Goal: Transaction & Acquisition: Book appointment/travel/reservation

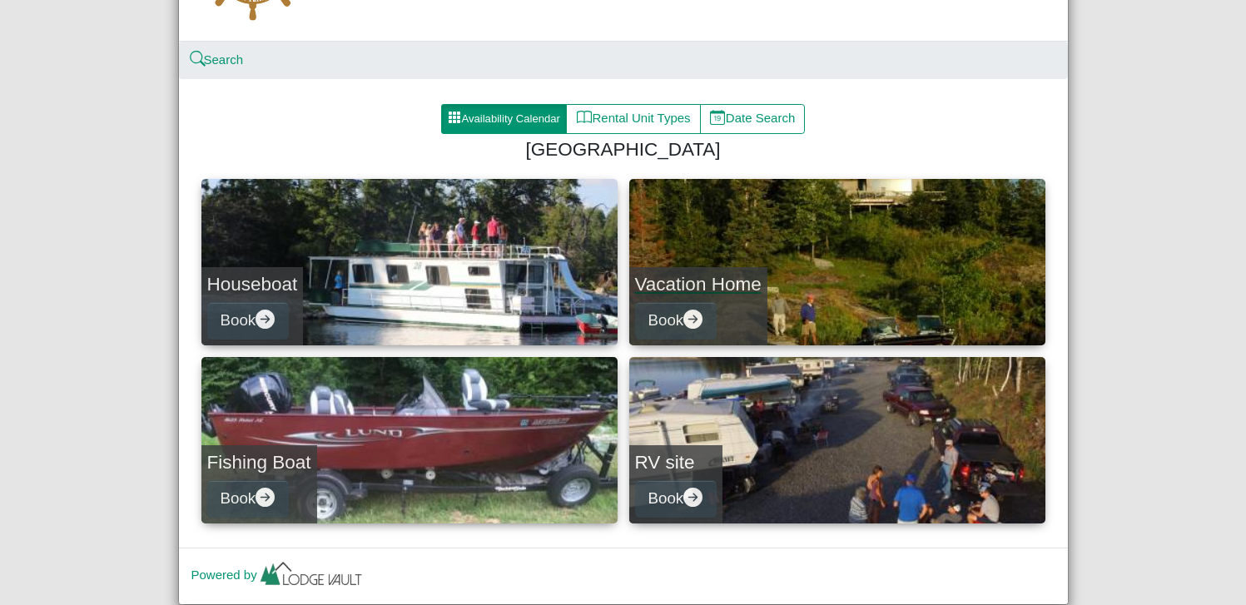
scroll to position [144, 0]
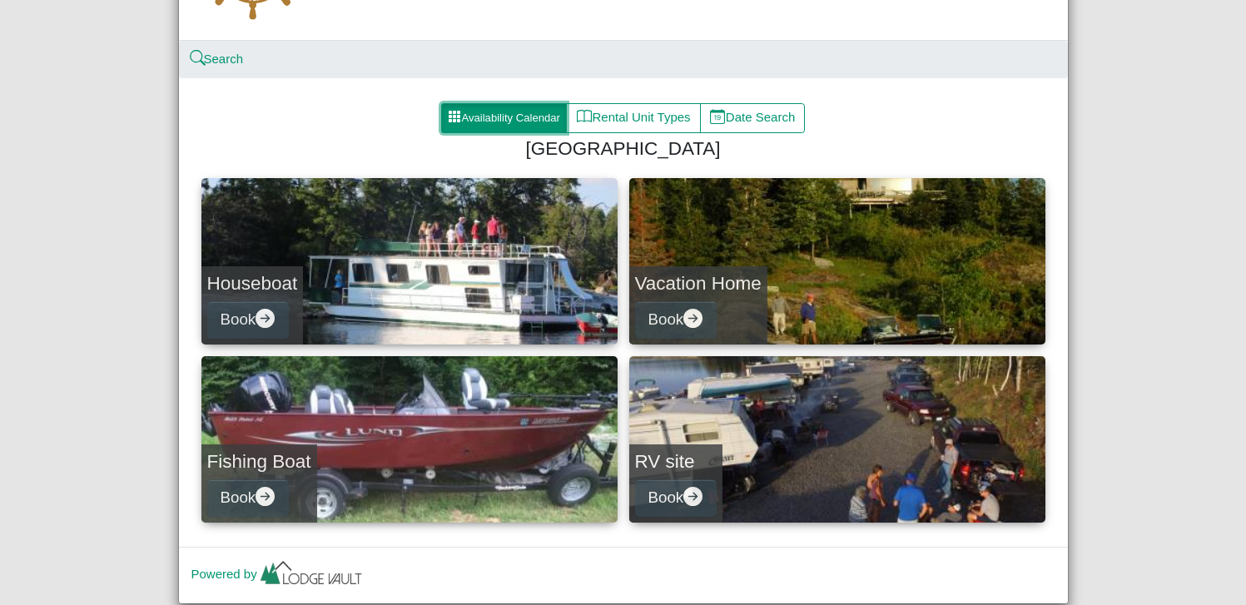
click at [520, 115] on button "Availability Calendar" at bounding box center [504, 118] width 127 height 30
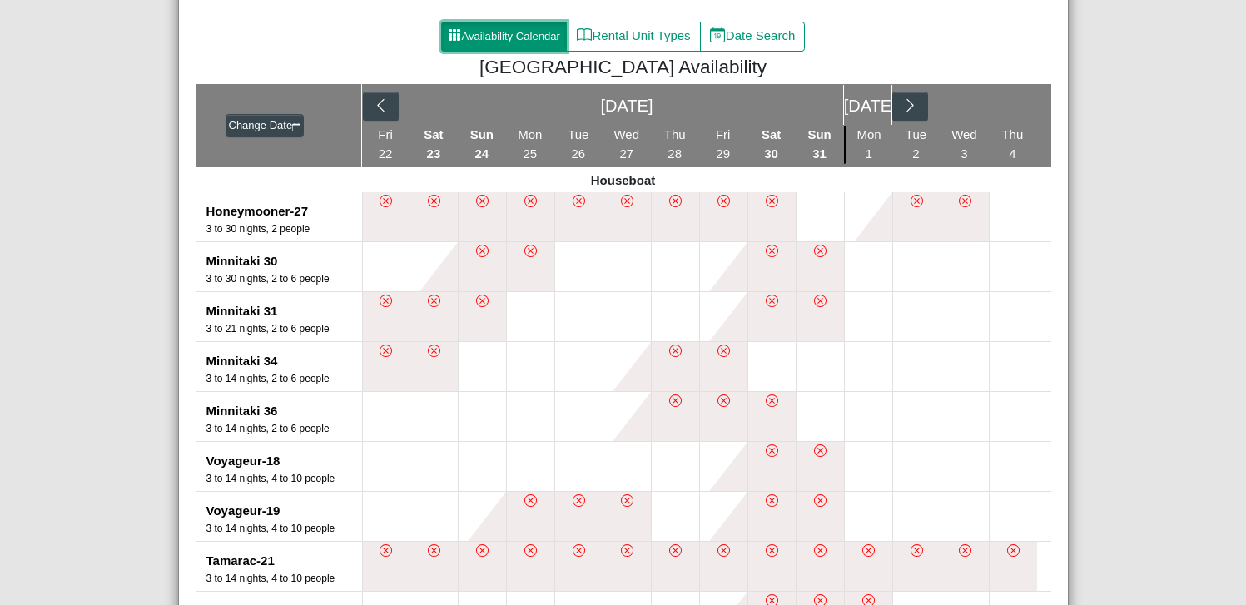
scroll to position [243, 0]
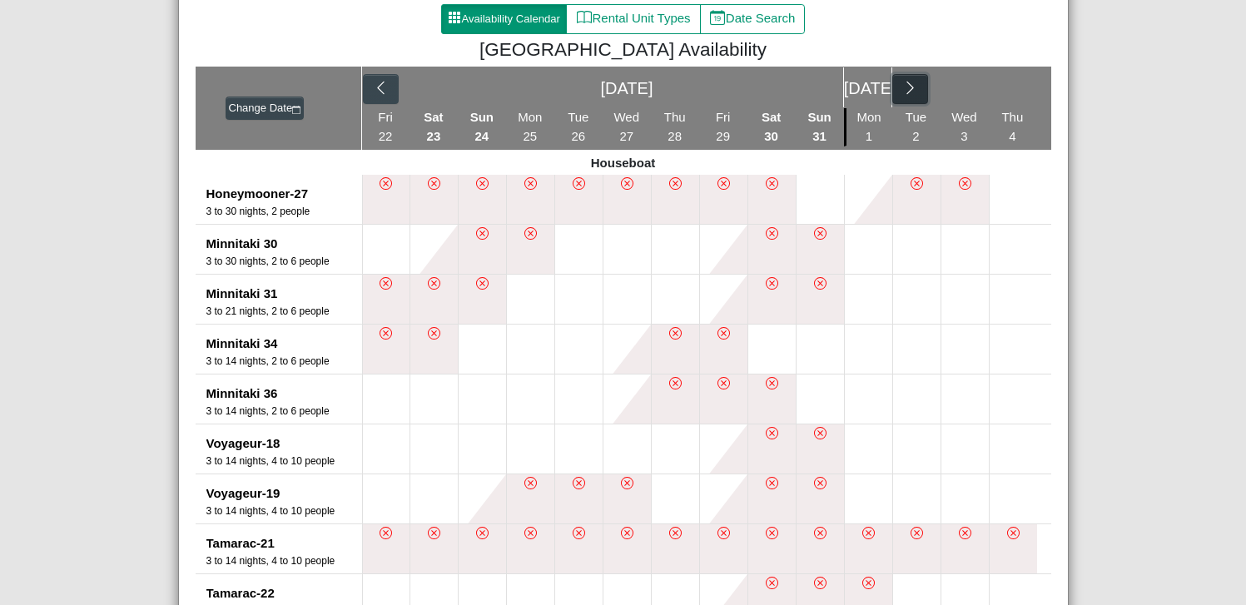
click at [911, 87] on icon "chevron right" at bounding box center [910, 88] width 16 height 16
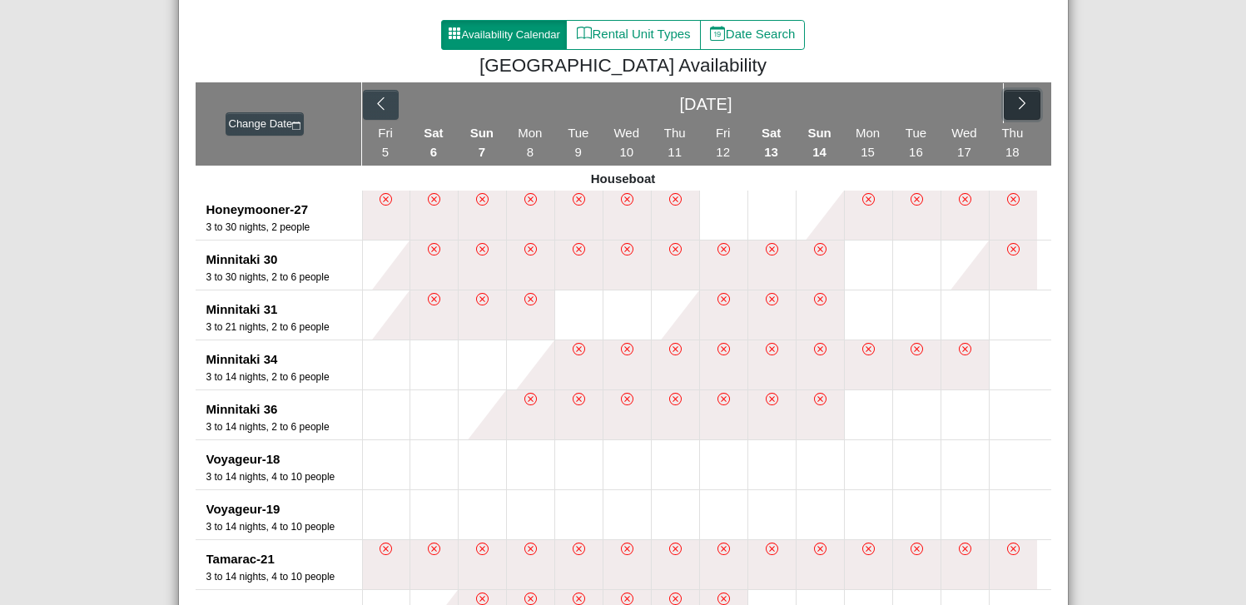
scroll to position [234, 0]
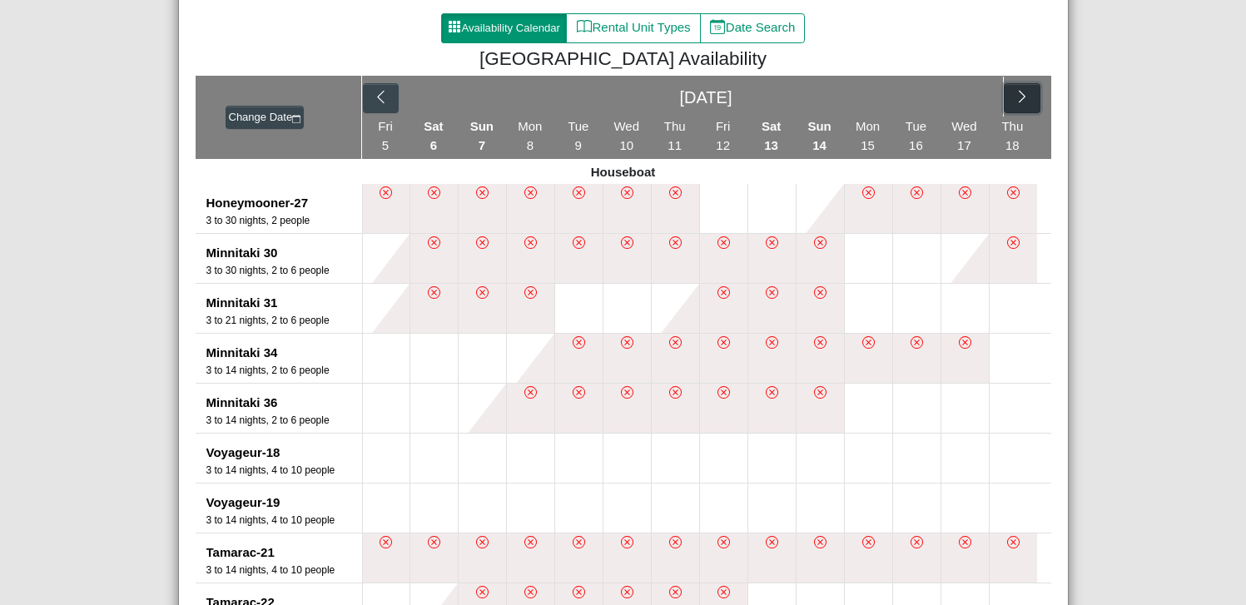
click at [1015, 96] on icon "chevron right" at bounding box center [1023, 97] width 16 height 16
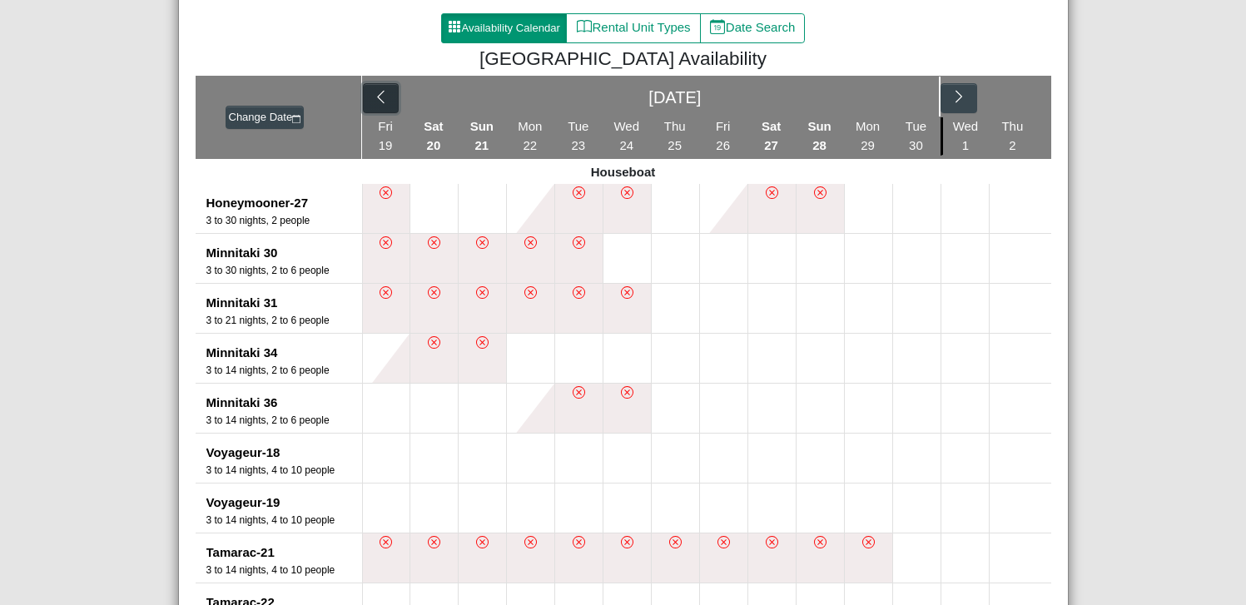
click at [373, 95] on icon "chevron left" at bounding box center [381, 97] width 16 height 16
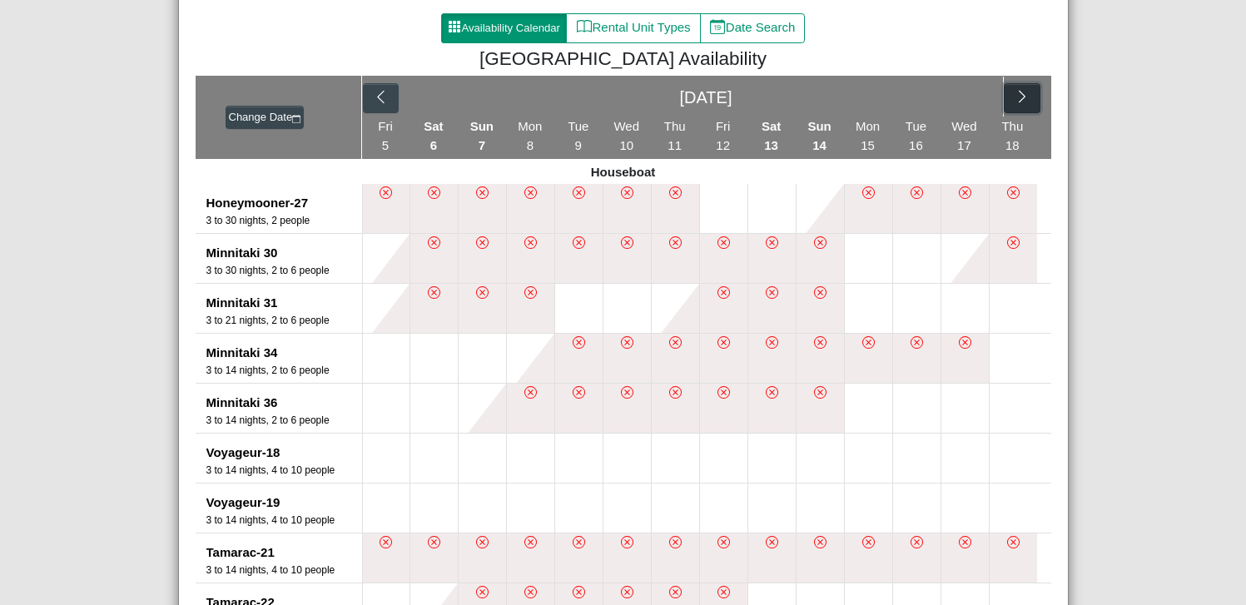
click at [1020, 96] on icon "chevron right" at bounding box center [1023, 97] width 16 height 16
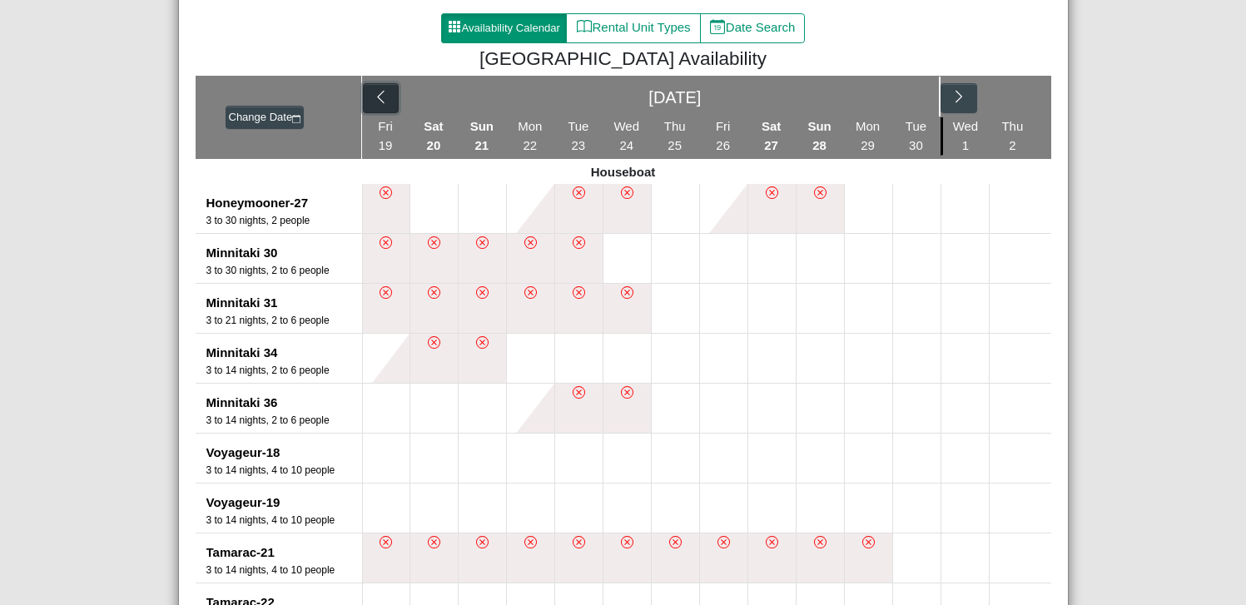
click at [373, 102] on icon "chevron left" at bounding box center [381, 97] width 16 height 16
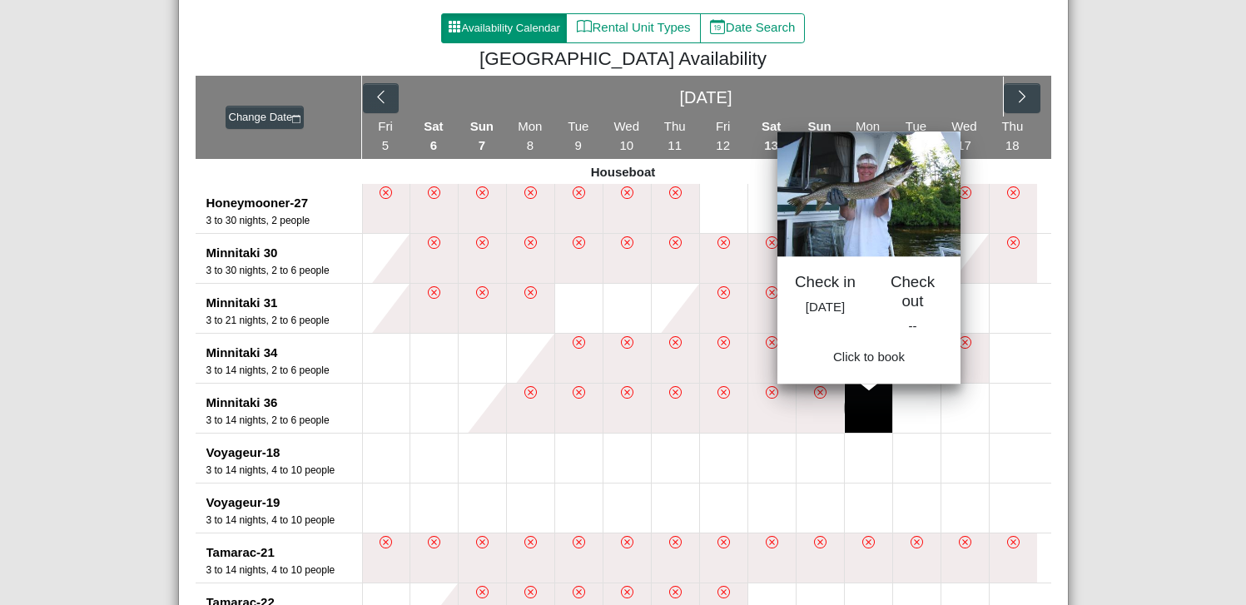
click at [867, 409] on button at bounding box center [868, 408] width 47 height 49
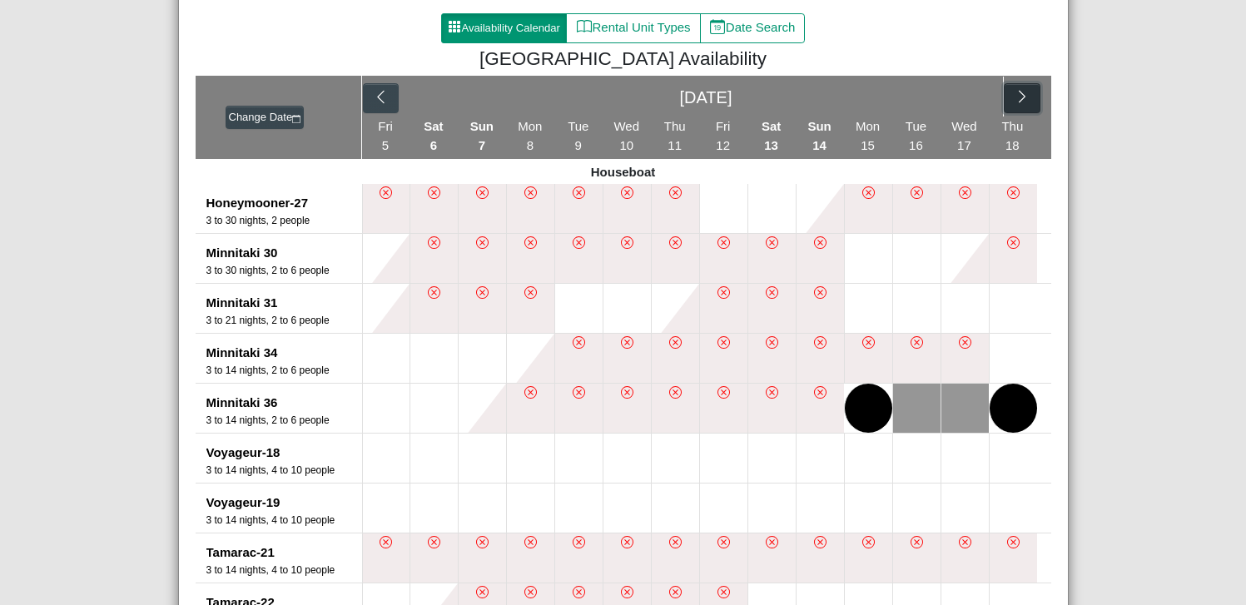
click at [1019, 103] on icon "chevron right" at bounding box center [1022, 97] width 7 height 12
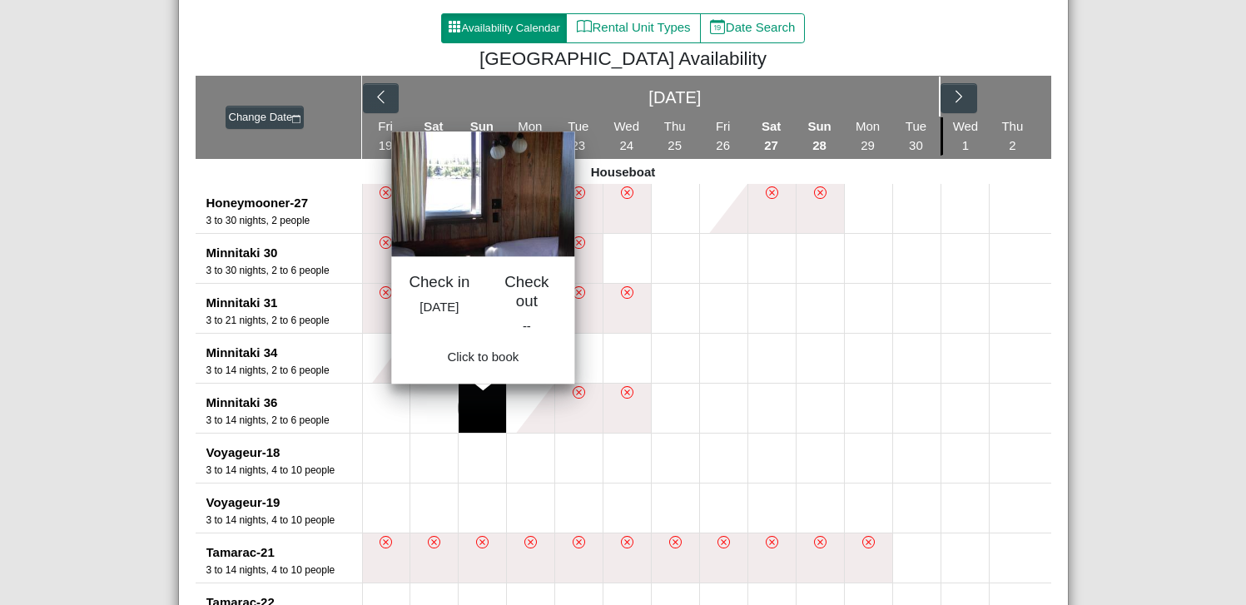
click at [482, 410] on button at bounding box center [482, 408] width 47 height 49
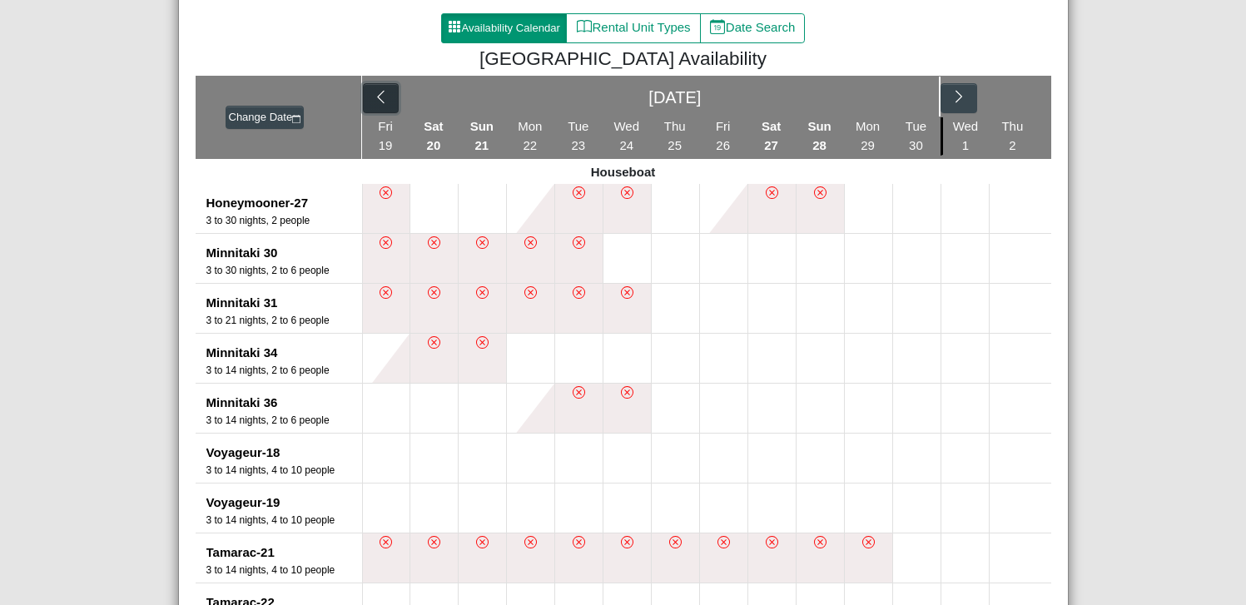
click at [377, 100] on icon "chevron left" at bounding box center [380, 97] width 7 height 12
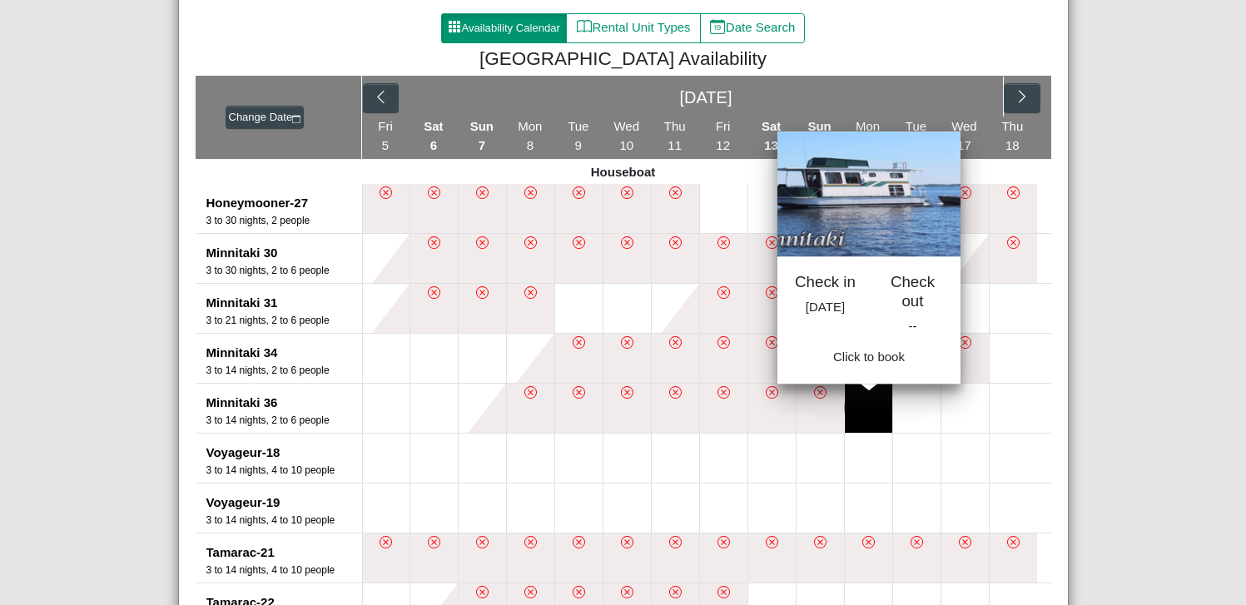
click at [868, 403] on button at bounding box center [868, 408] width 47 height 49
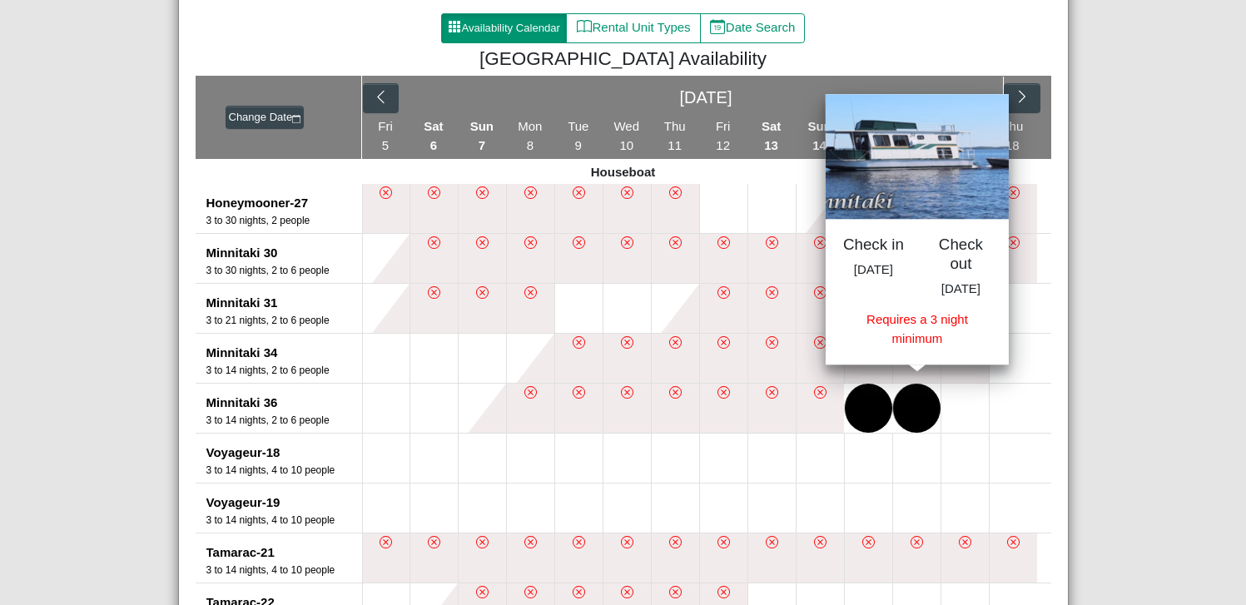
click at [906, 404] on button at bounding box center [916, 408] width 47 height 49
click at [971, 415] on button at bounding box center [965, 408] width 47 height 49
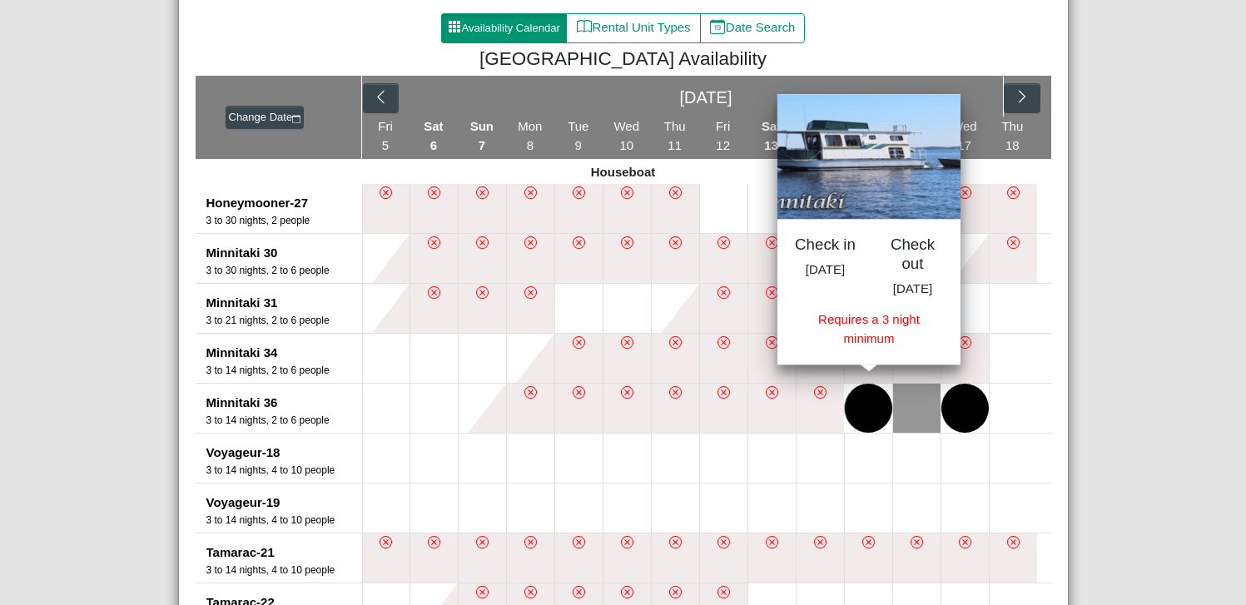
click at [857, 412] on button at bounding box center [868, 408] width 47 height 49
click at [1017, 97] on icon "chevron right" at bounding box center [1023, 97] width 16 height 16
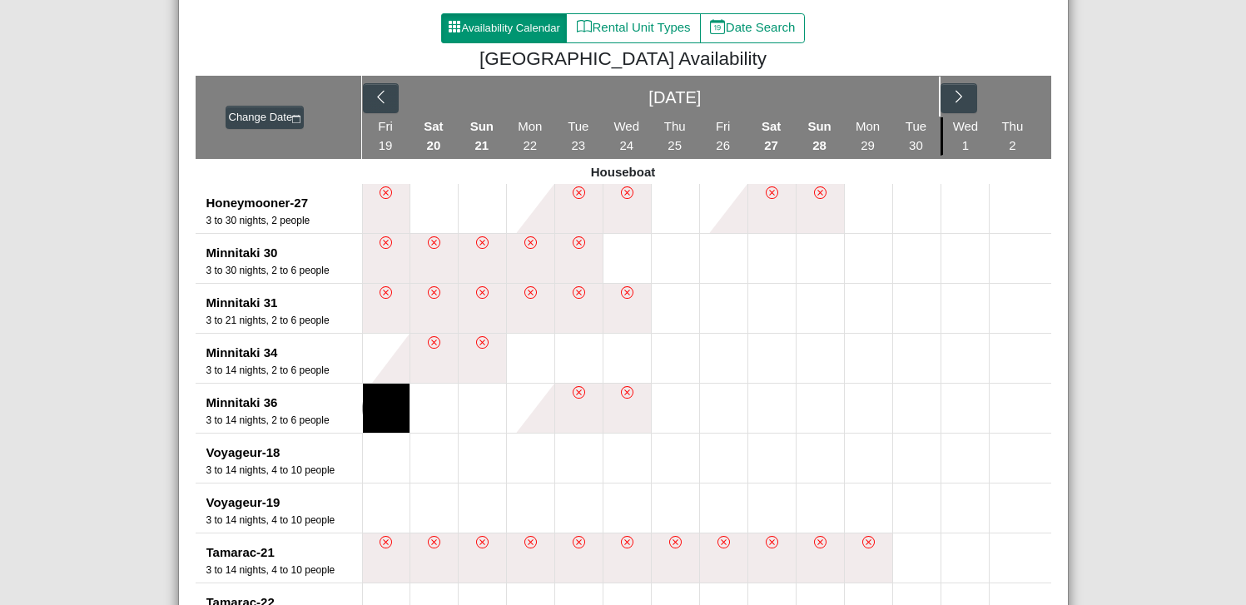
click at [385, 415] on button at bounding box center [386, 408] width 47 height 49
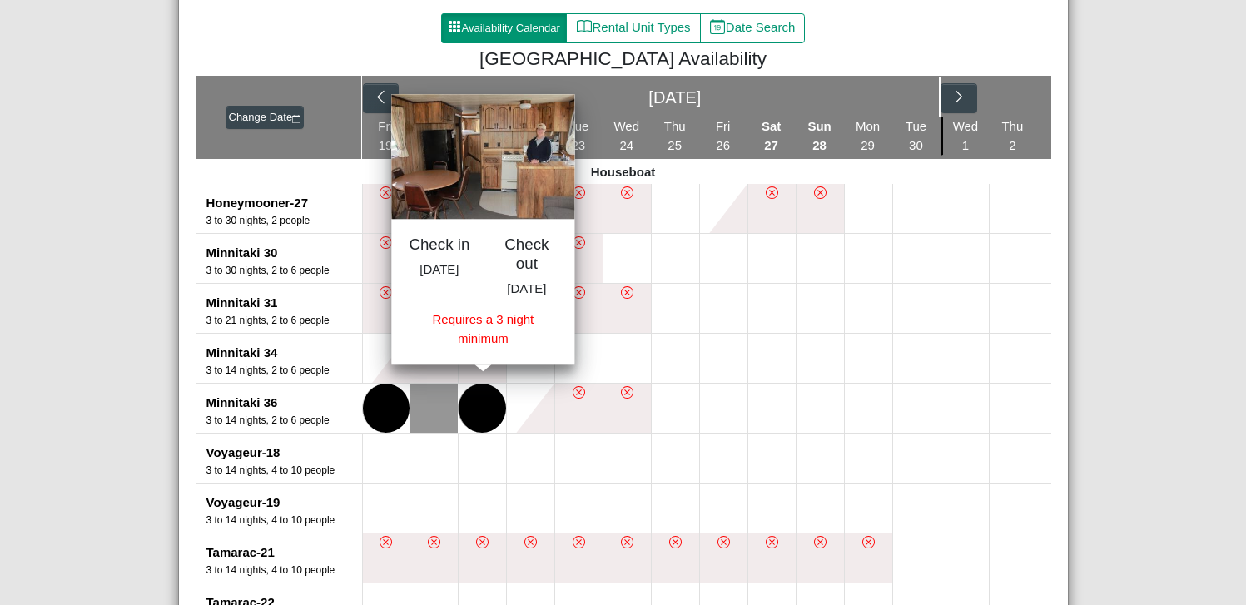
click at [479, 413] on button at bounding box center [482, 408] width 47 height 49
click at [760, 26] on button "Date Search" at bounding box center [753, 28] width 106 height 30
select select "*"
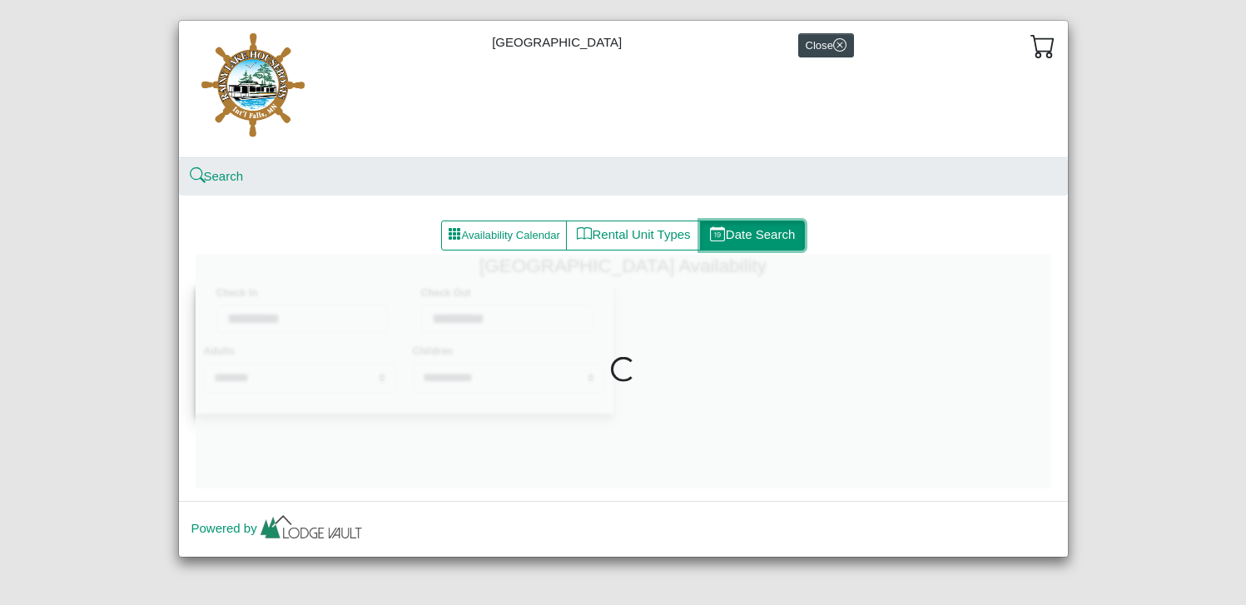
scroll to position [27, 0]
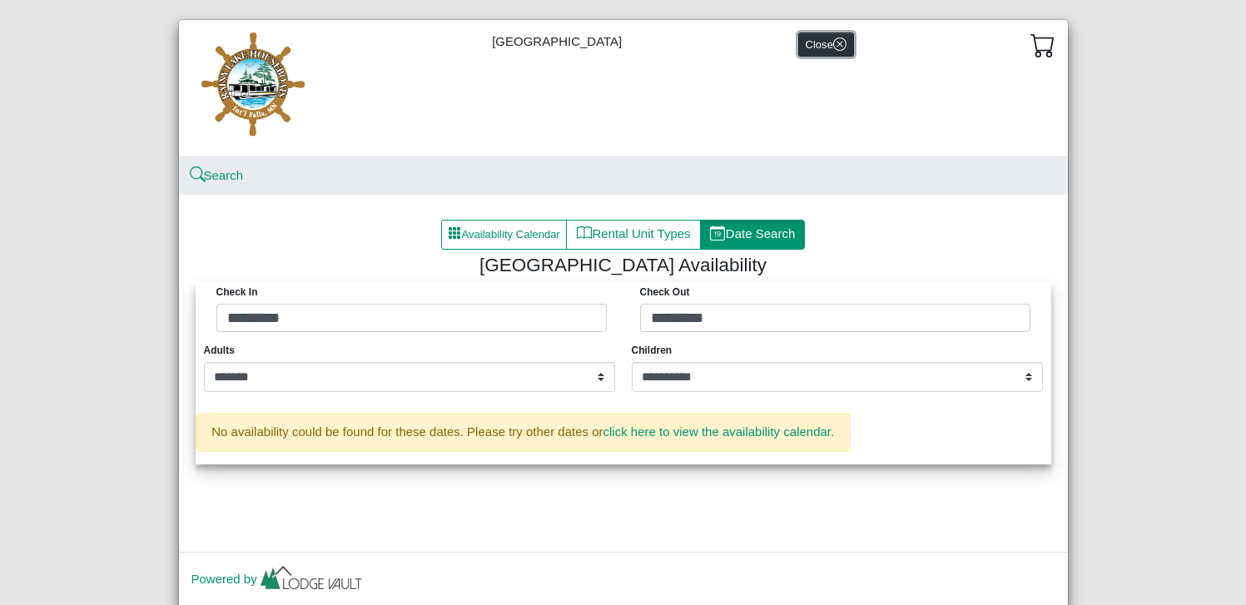
click at [838, 38] on icon "x circle" at bounding box center [839, 43] width 13 height 13
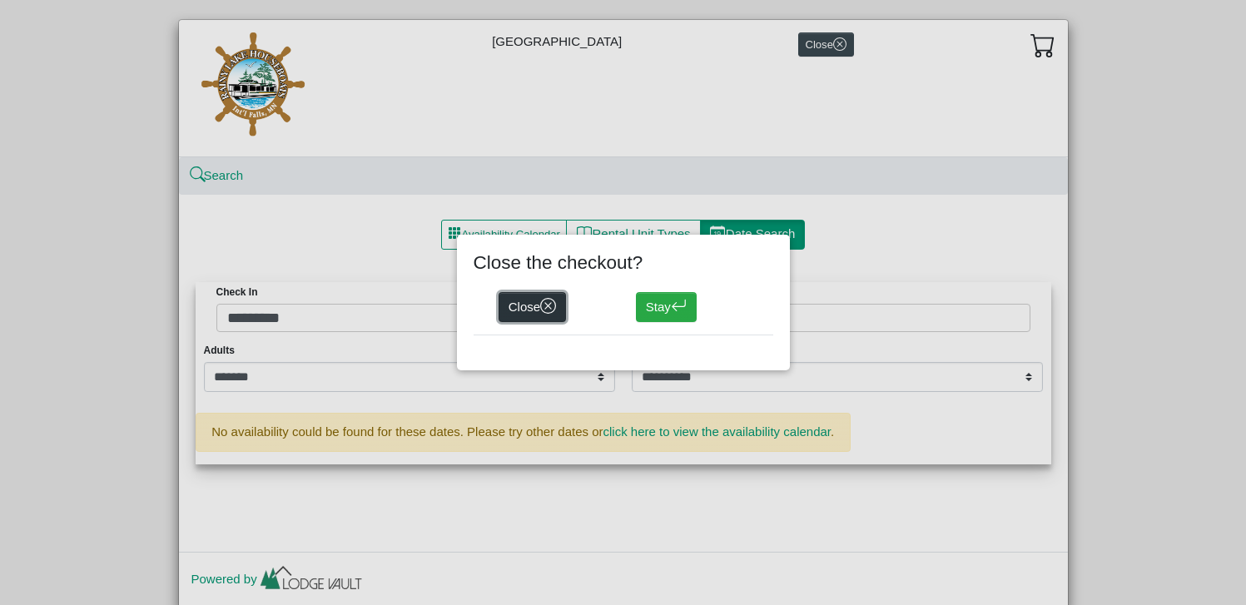
click at [535, 306] on button "Close" at bounding box center [533, 307] width 68 height 30
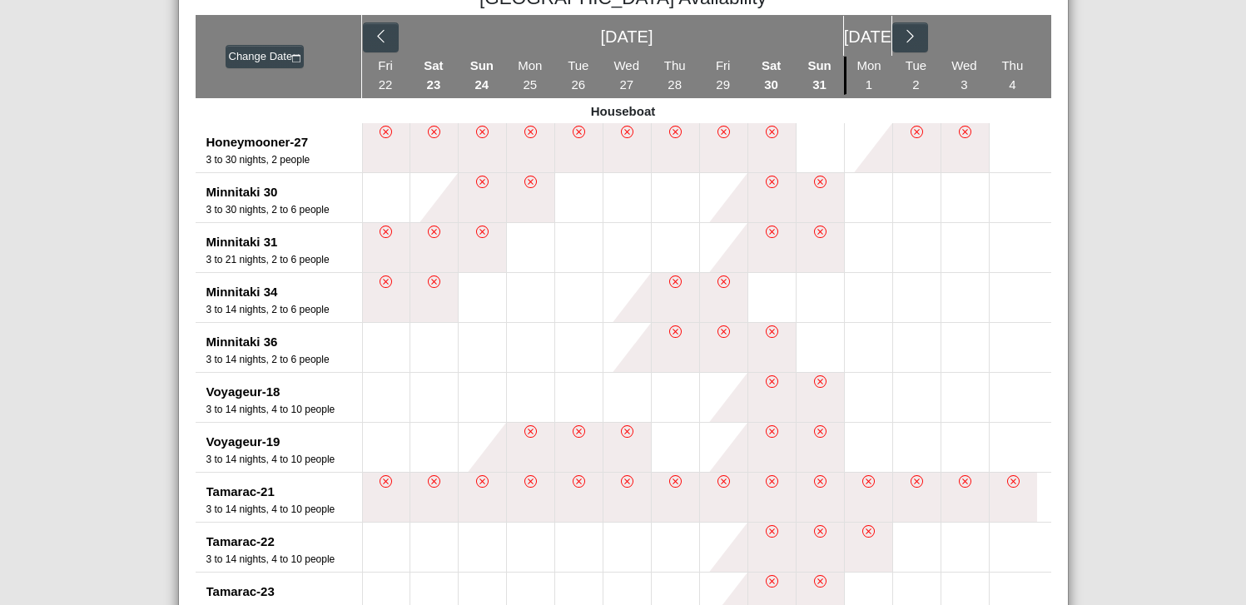
scroll to position [296, 0]
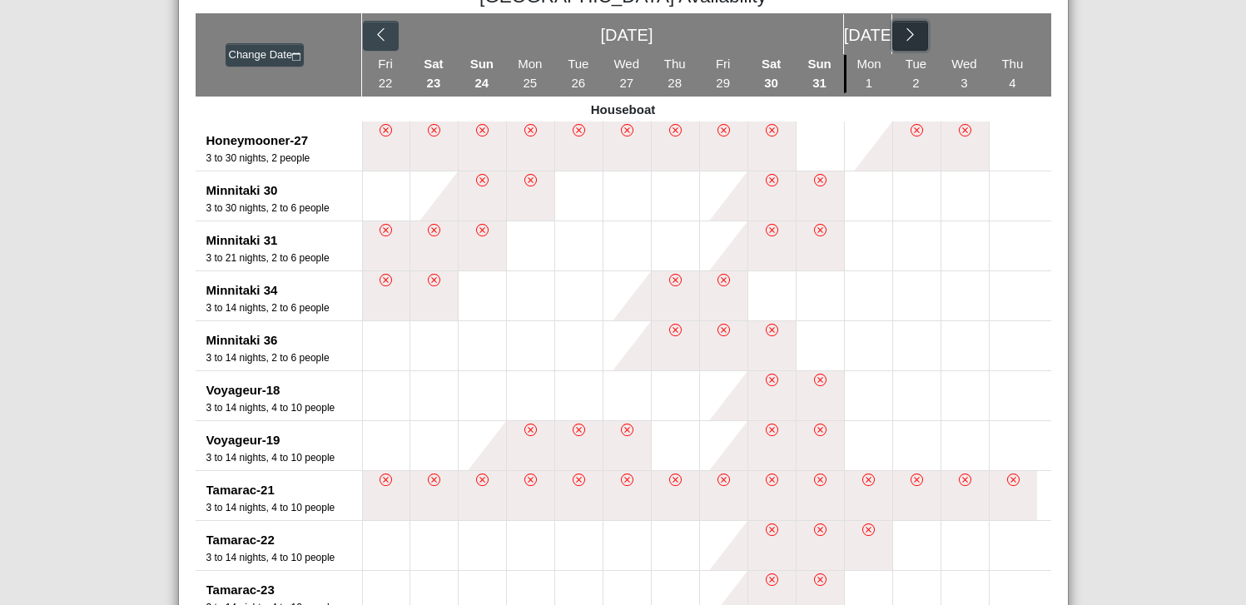
click at [910, 37] on icon "chevron right" at bounding box center [910, 35] width 16 height 16
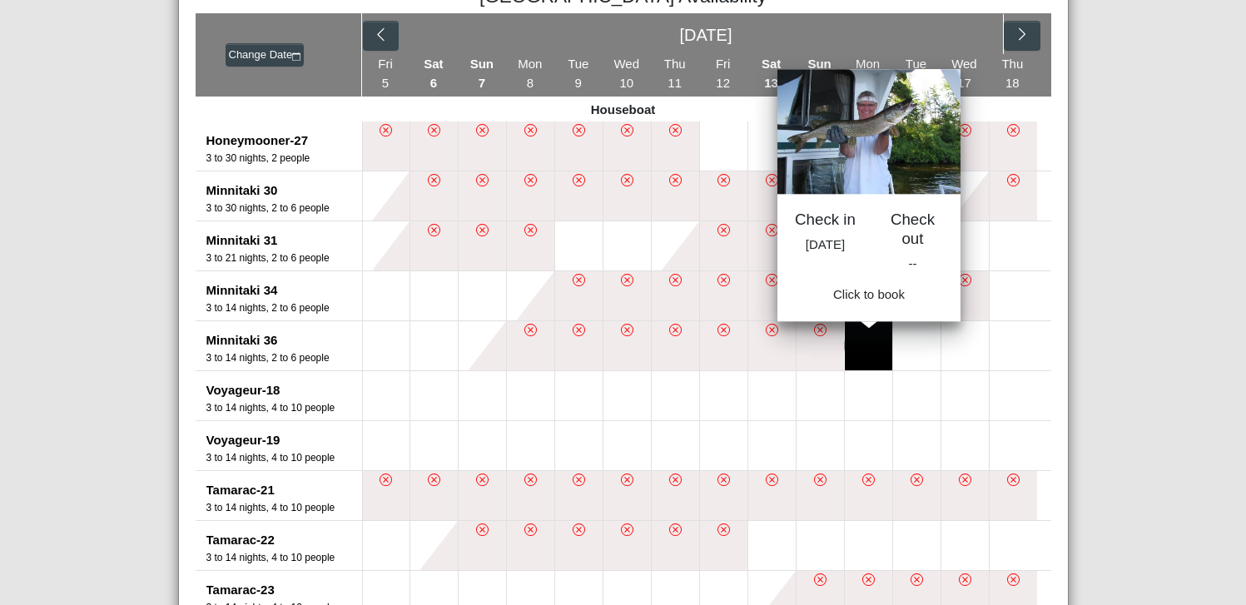
click at [859, 338] on button at bounding box center [868, 345] width 47 height 49
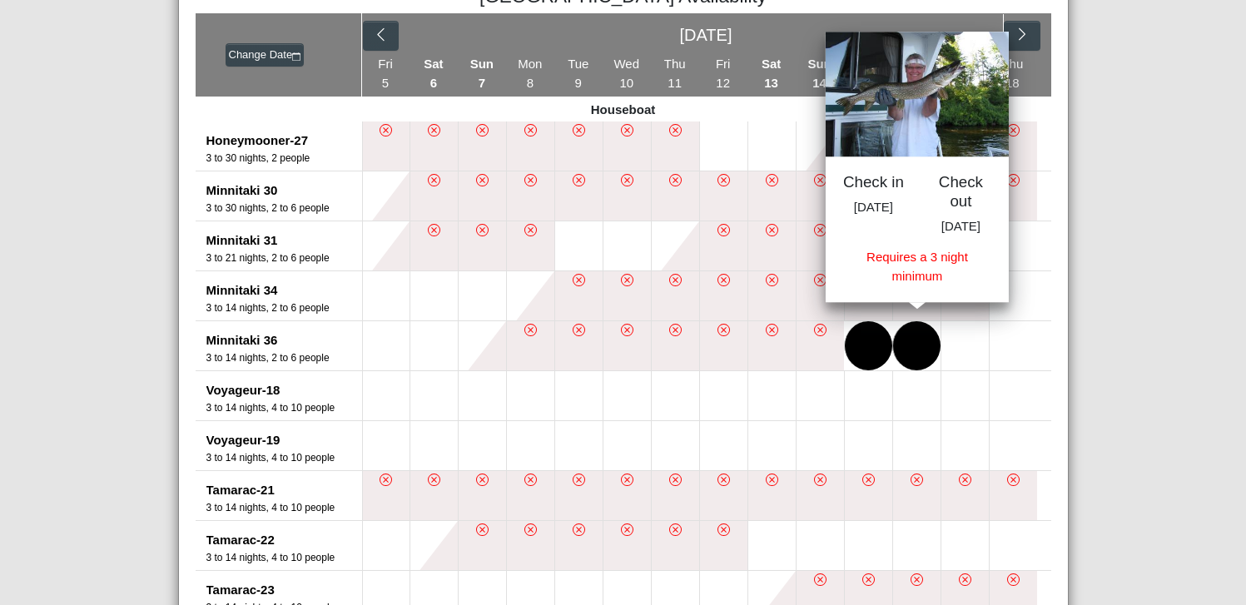
click at [917, 335] on button at bounding box center [916, 345] width 47 height 49
click at [953, 335] on button at bounding box center [965, 345] width 47 height 49
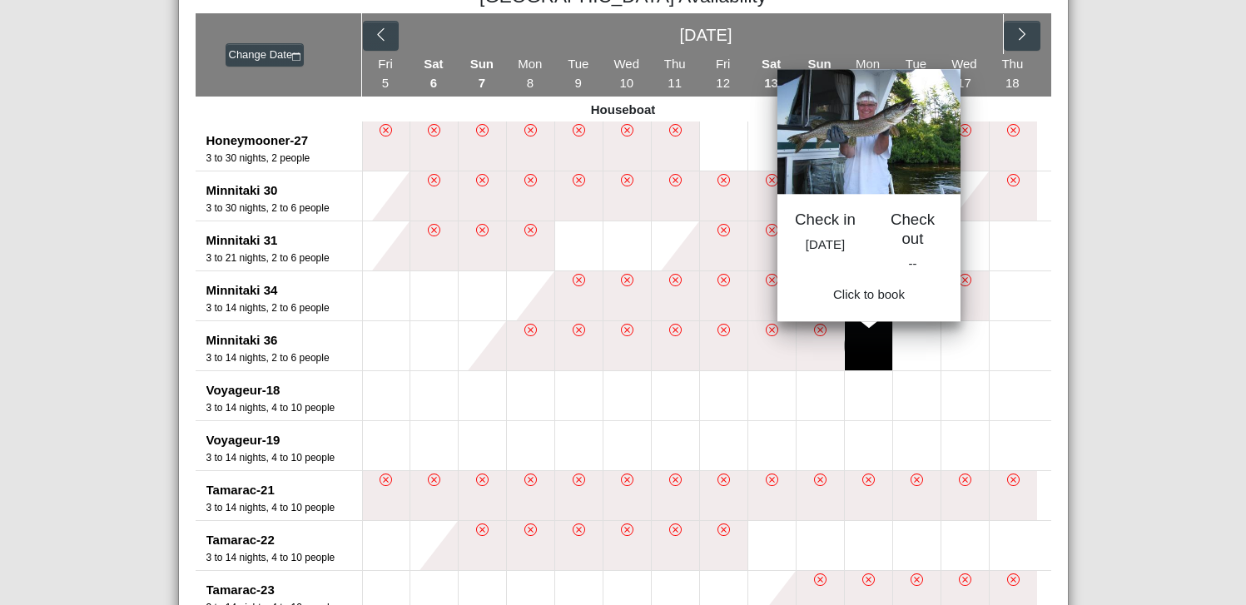
click at [867, 340] on button at bounding box center [868, 345] width 47 height 49
click at [864, 348] on button at bounding box center [868, 345] width 47 height 49
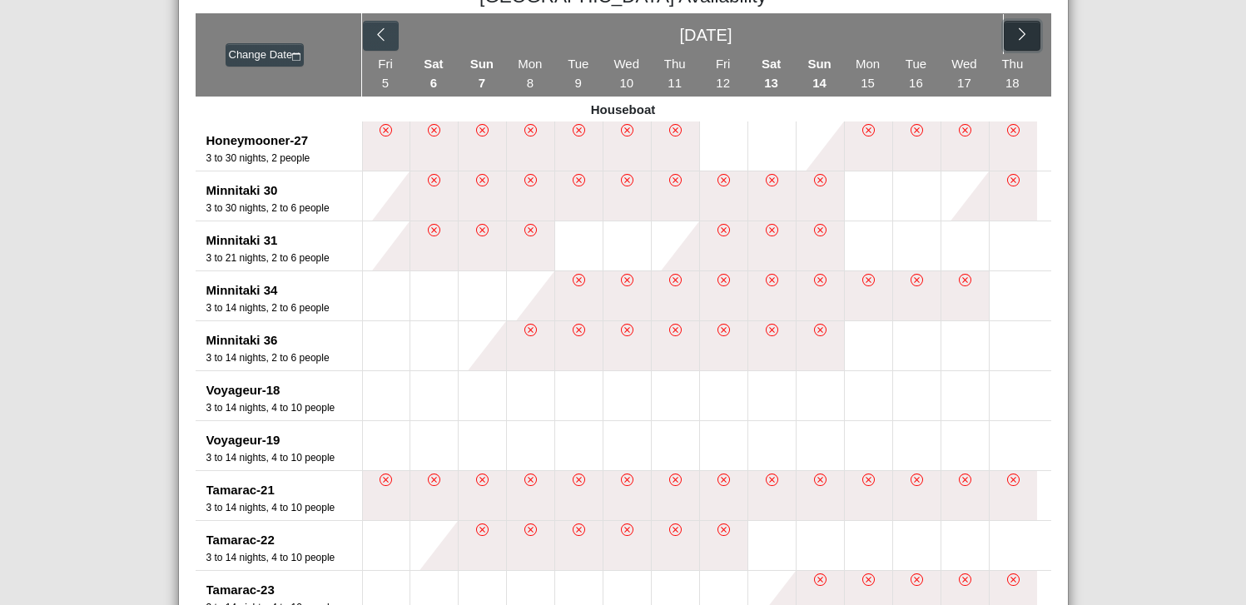
click at [1019, 41] on icon "chevron right" at bounding box center [1022, 34] width 7 height 12
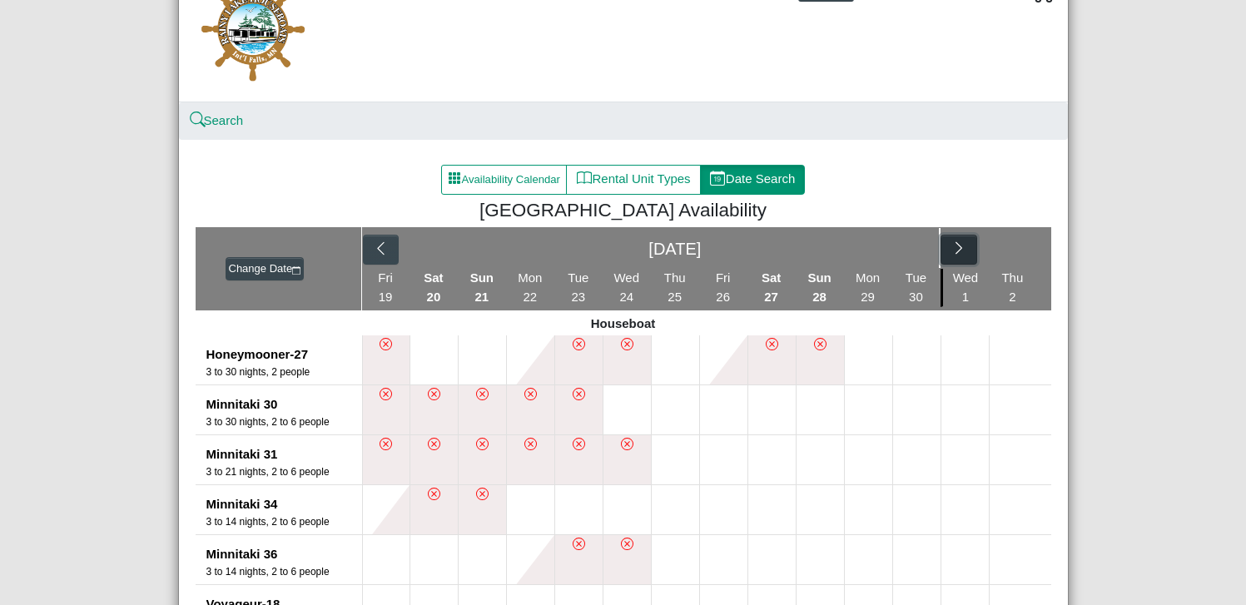
scroll to position [0, 0]
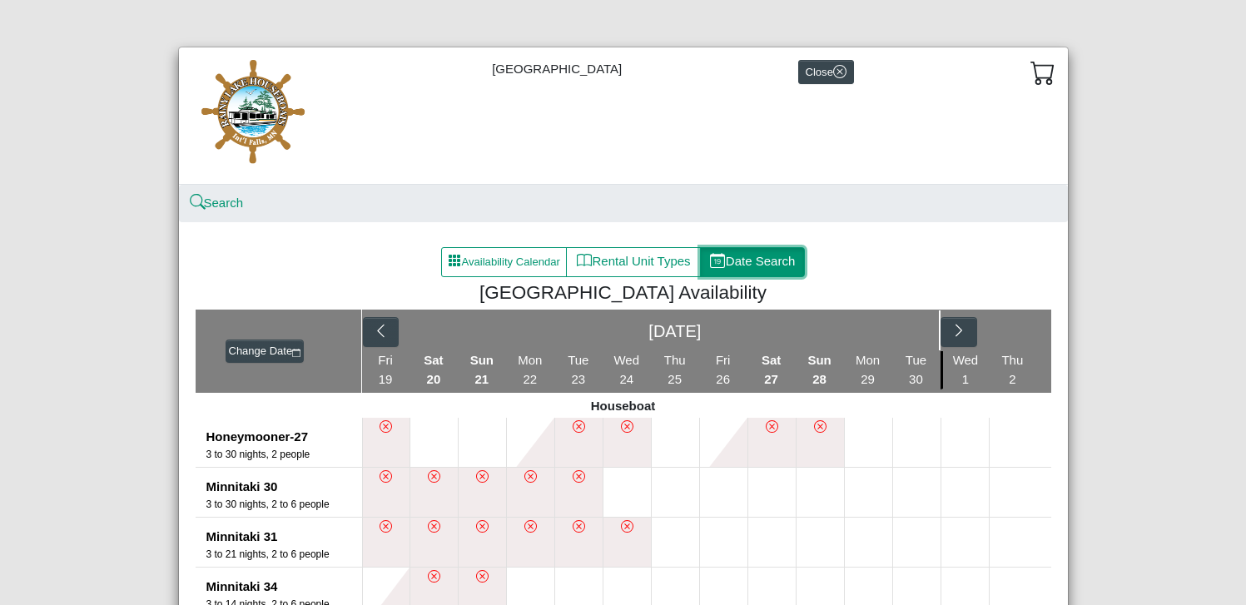
click at [757, 267] on button "Date Search" at bounding box center [753, 262] width 106 height 30
select select "*"
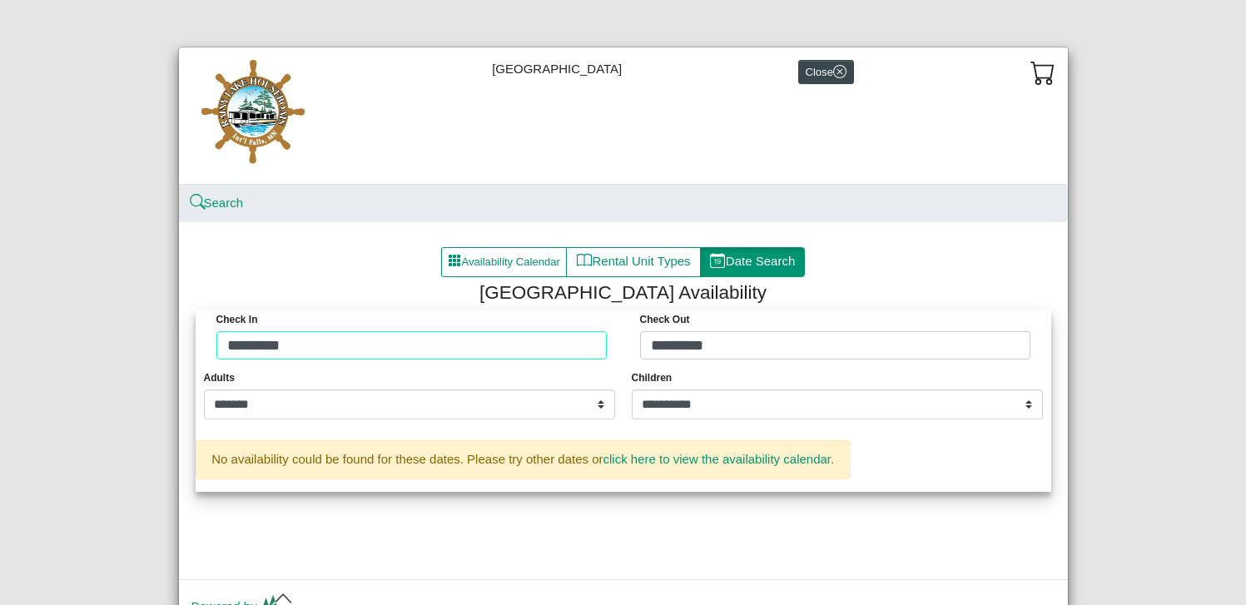
click at [227, 346] on input "*********" at bounding box center [411, 345] width 390 height 28
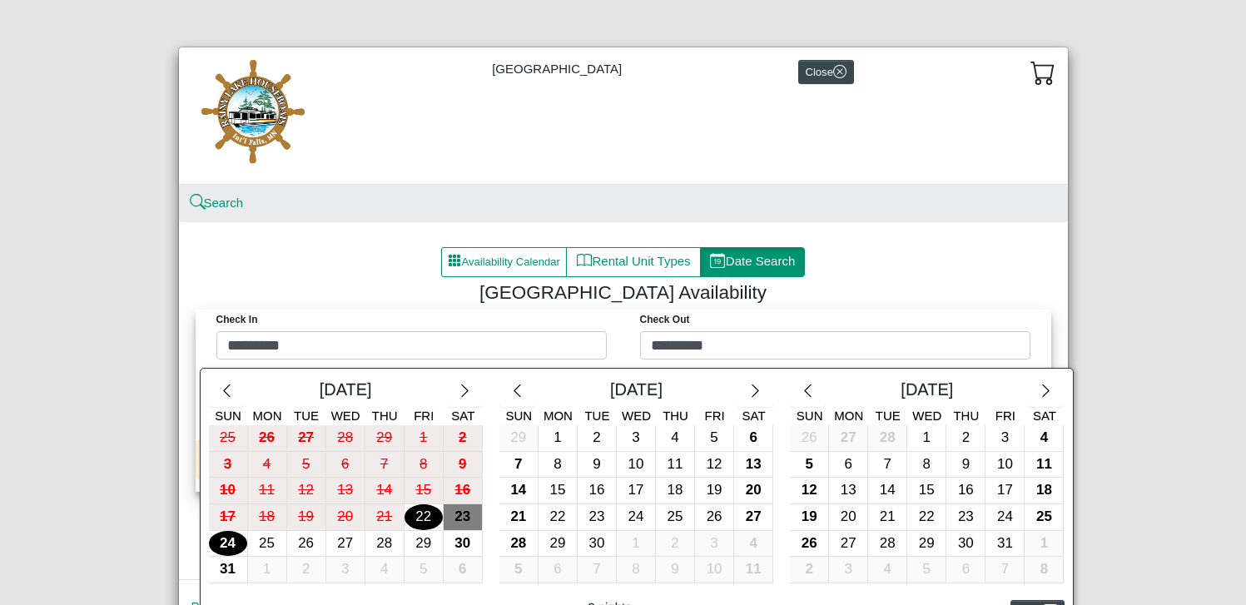
click at [227, 346] on div at bounding box center [623, 302] width 1246 height 605
click at [227, 346] on input "*********" at bounding box center [411, 345] width 390 height 28
click at [227, 345] on div at bounding box center [623, 302] width 1246 height 605
click at [329, 344] on input "*********" at bounding box center [411, 345] width 390 height 28
click at [558, 491] on div "15" at bounding box center [558, 491] width 38 height 26
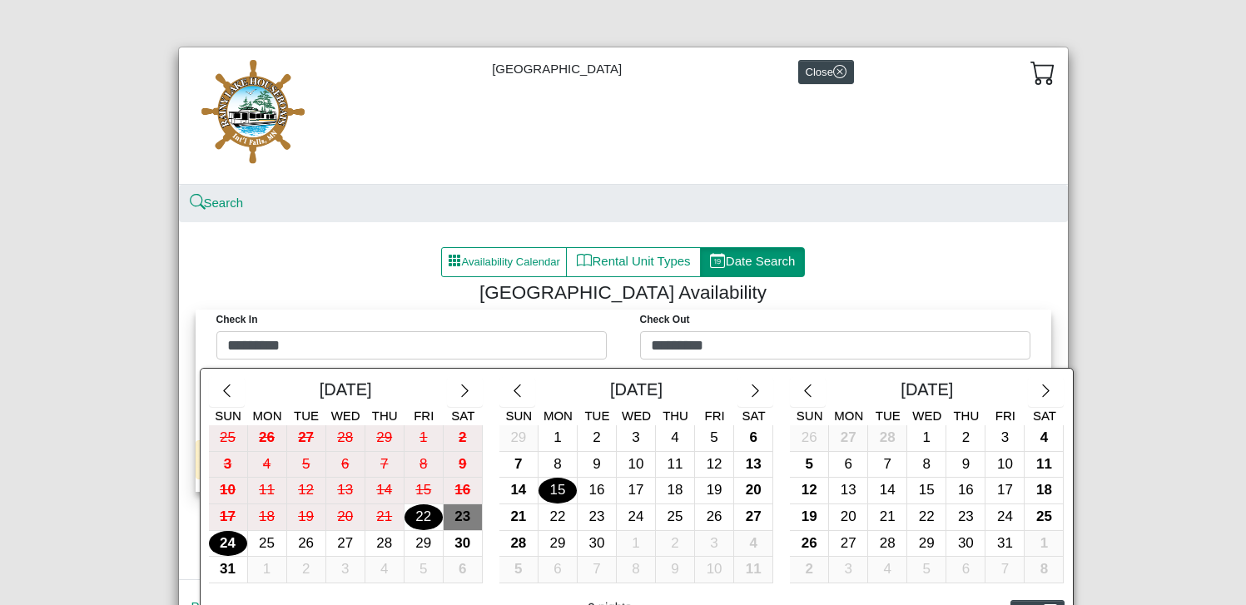
type input "*********"
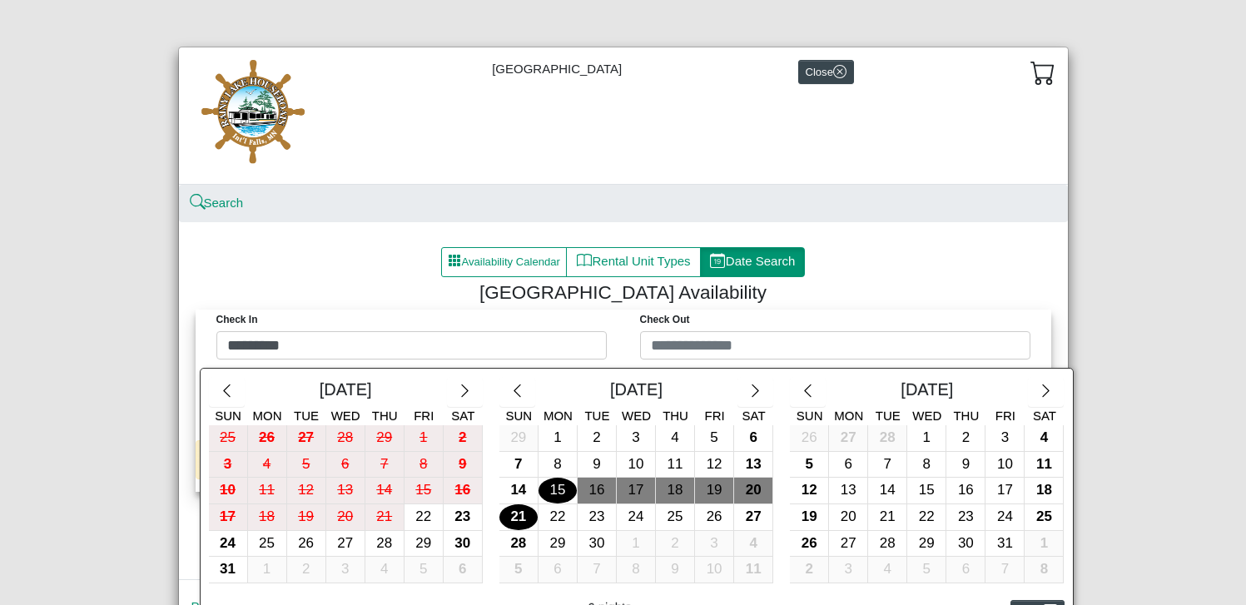
click at [514, 512] on div "21" at bounding box center [518, 517] width 38 height 26
type input "*********"
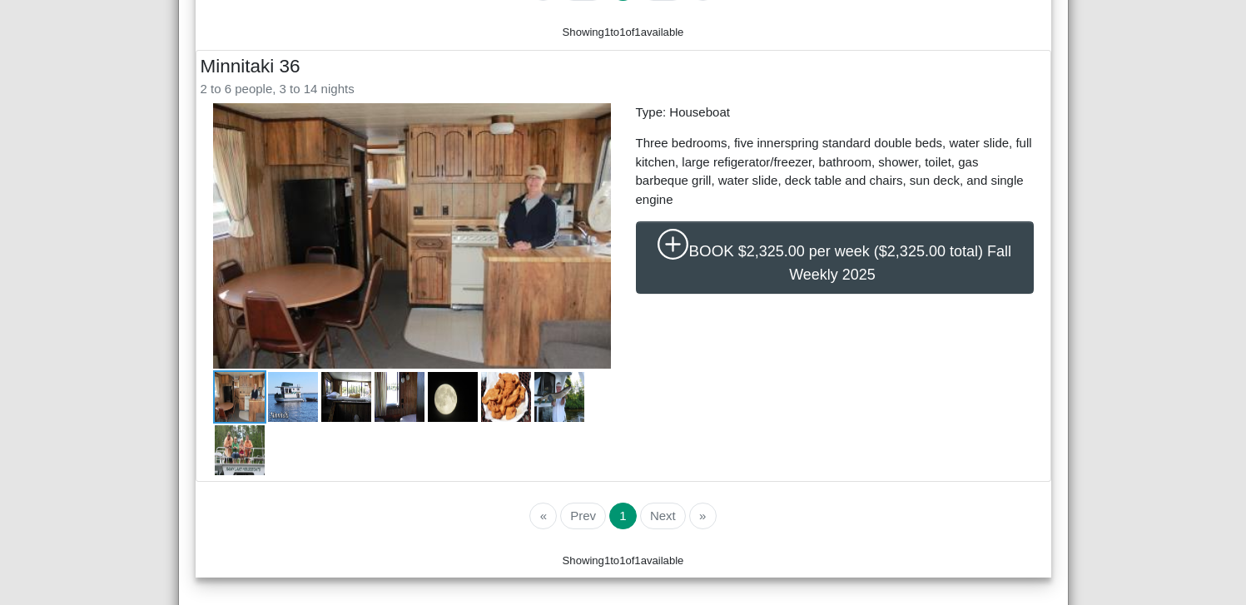
scroll to position [494, 0]
click at [290, 398] on img at bounding box center [292, 396] width 53 height 53
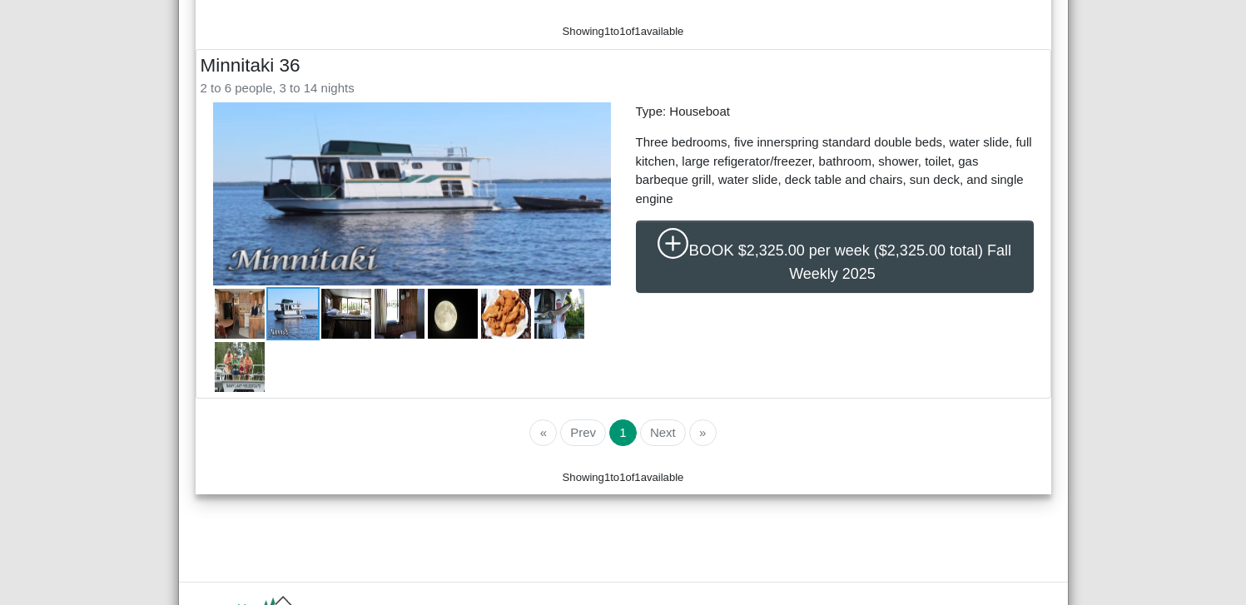
click at [323, 318] on img at bounding box center [346, 313] width 53 height 53
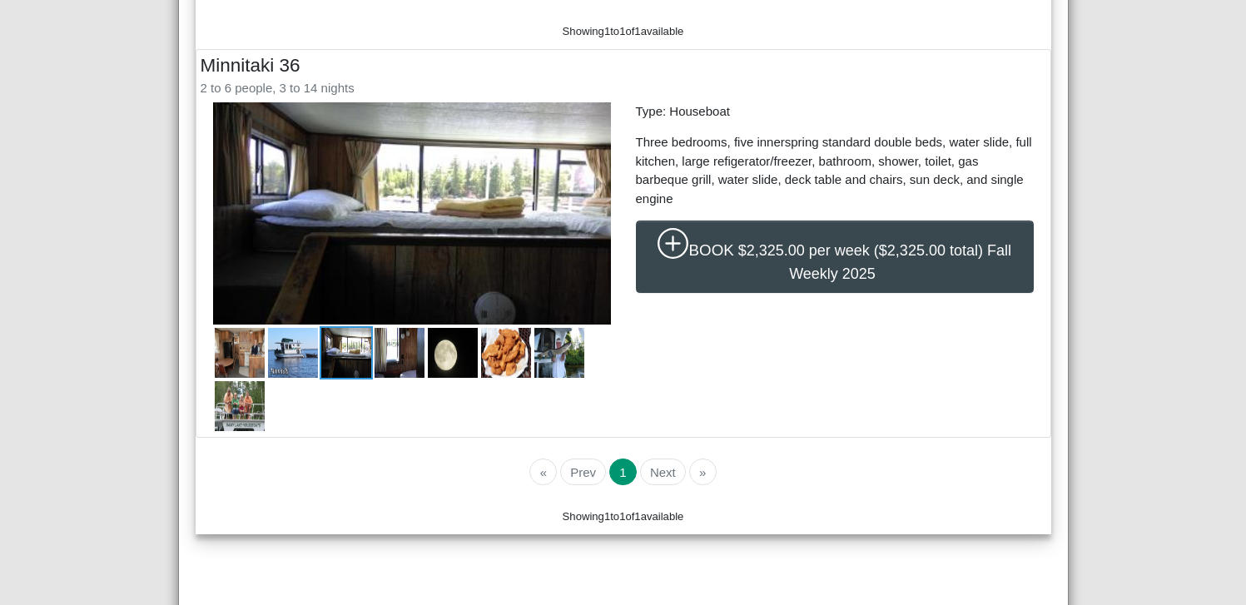
click at [398, 350] on img at bounding box center [399, 352] width 53 height 53
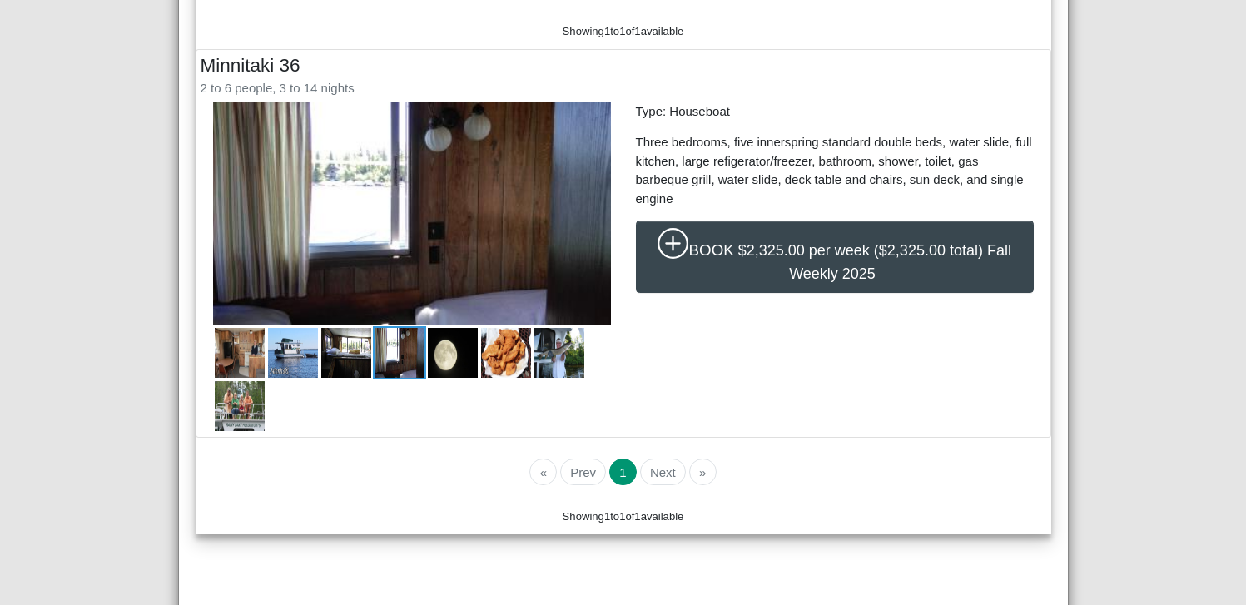
click at [440, 354] on img at bounding box center [452, 352] width 53 height 53
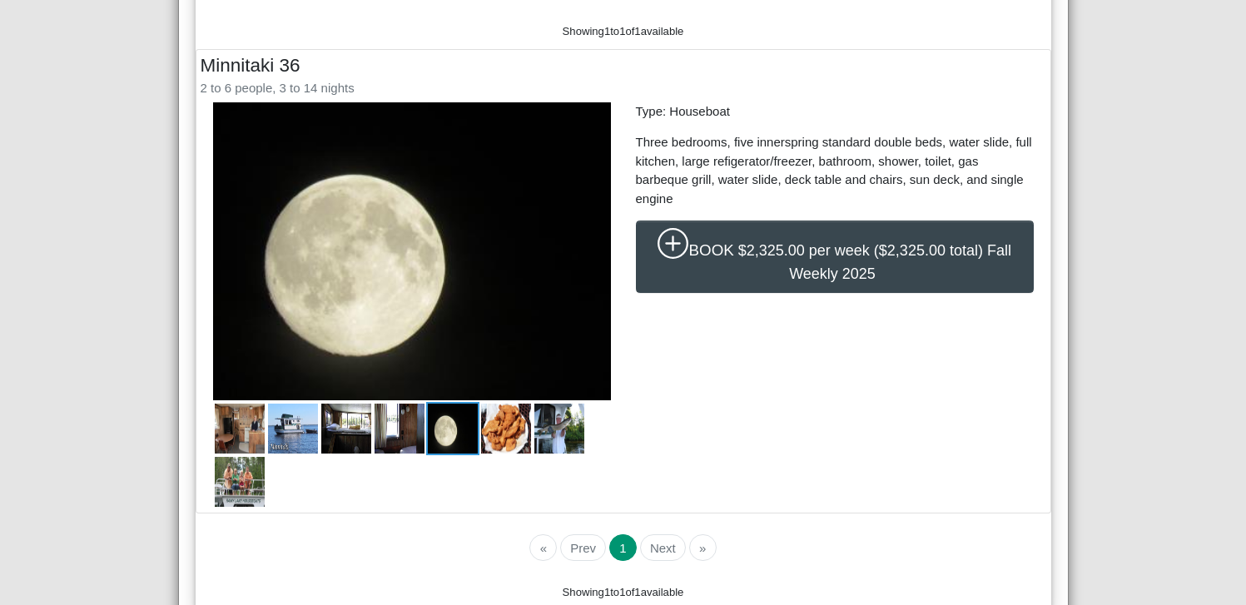
click at [499, 424] on img at bounding box center [506, 428] width 53 height 53
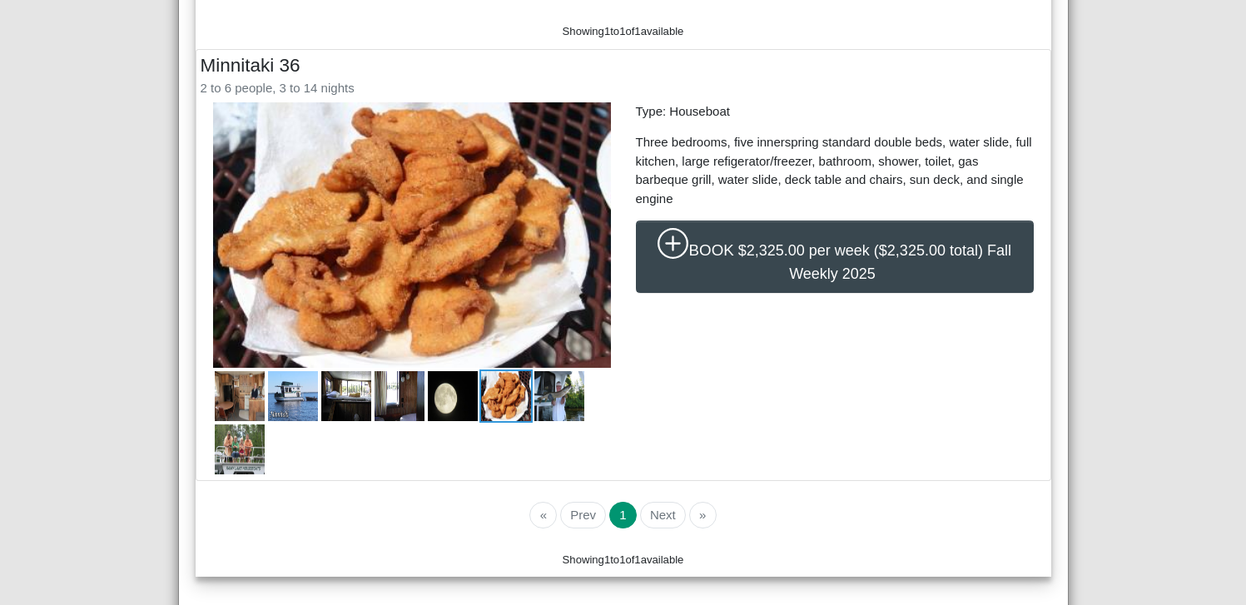
click at [548, 404] on img at bounding box center [559, 396] width 53 height 53
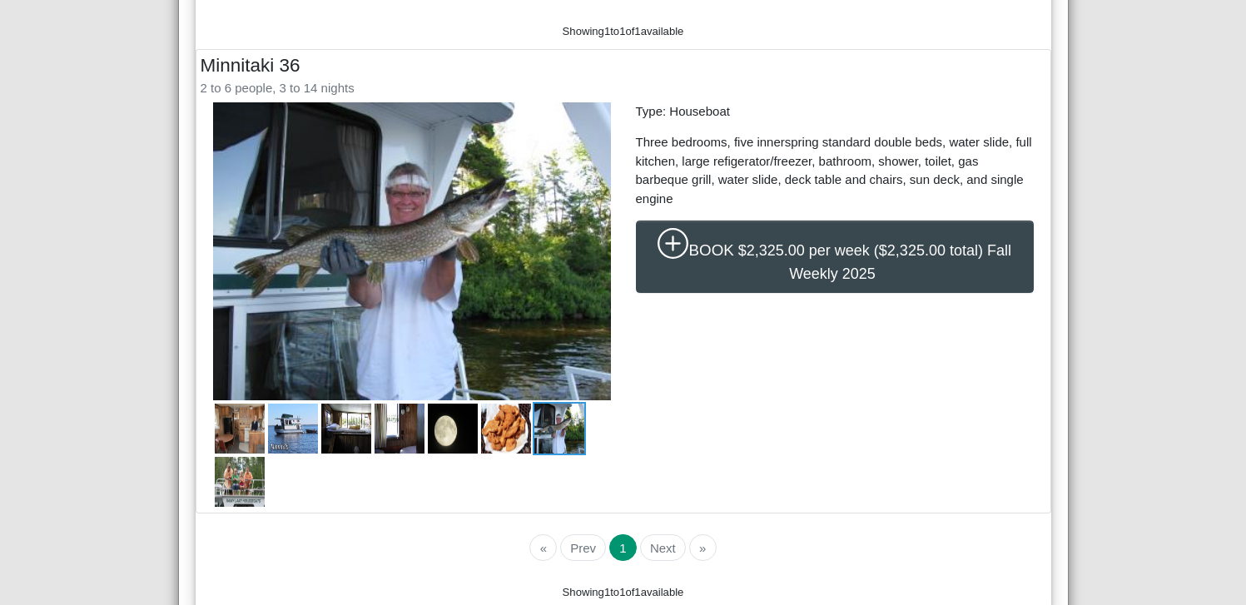
click at [241, 475] on img at bounding box center [239, 481] width 53 height 53
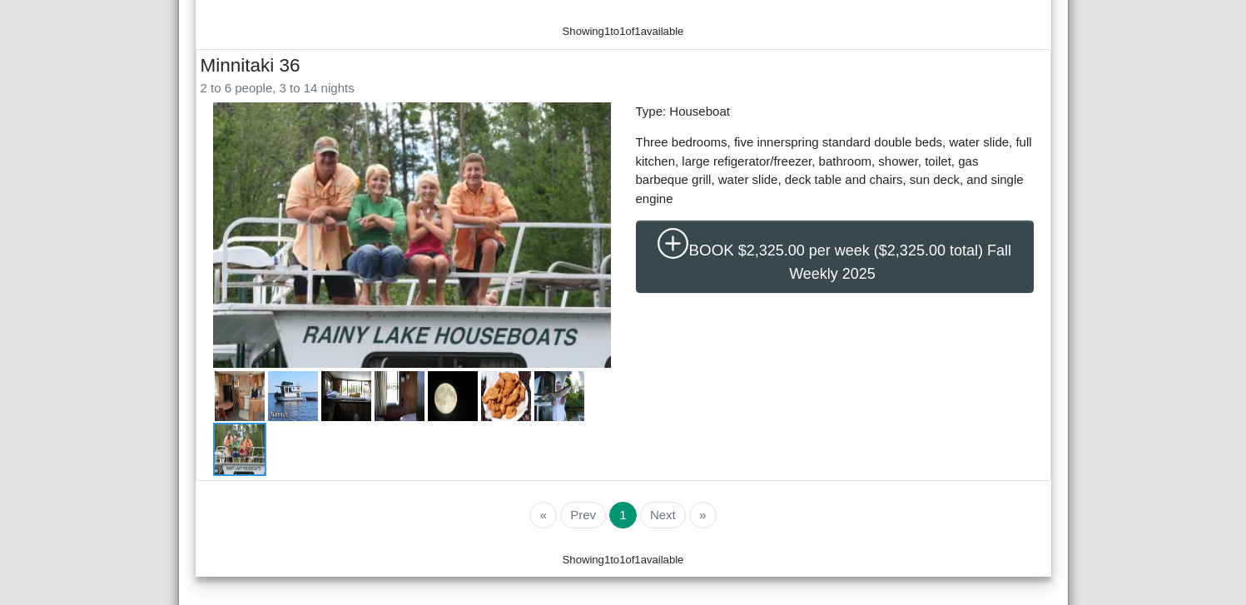
click at [658, 514] on li "Next" at bounding box center [661, 515] width 49 height 27
click at [748, 380] on div "Type: Houseboat Three bedrooms, five innerspring standard double beds, water sl…" at bounding box center [835, 289] width 423 height 374
click at [231, 233] on span "◀" at bounding box center [238, 237] width 21 height 18
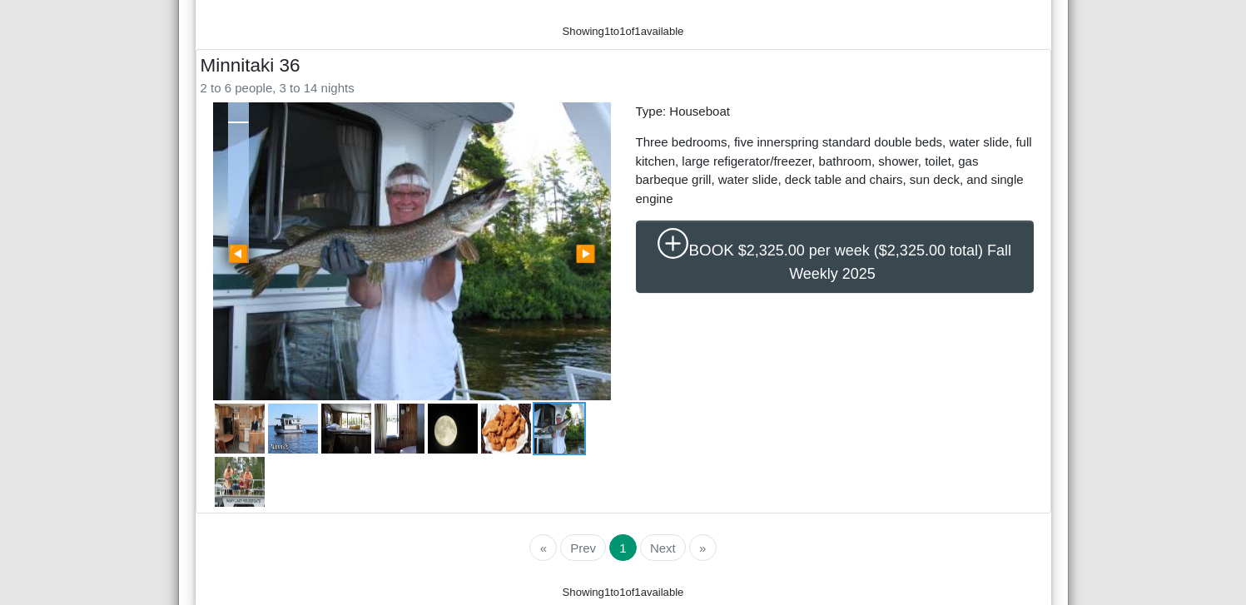
click at [231, 233] on link "◀" at bounding box center [238, 251] width 51 height 299
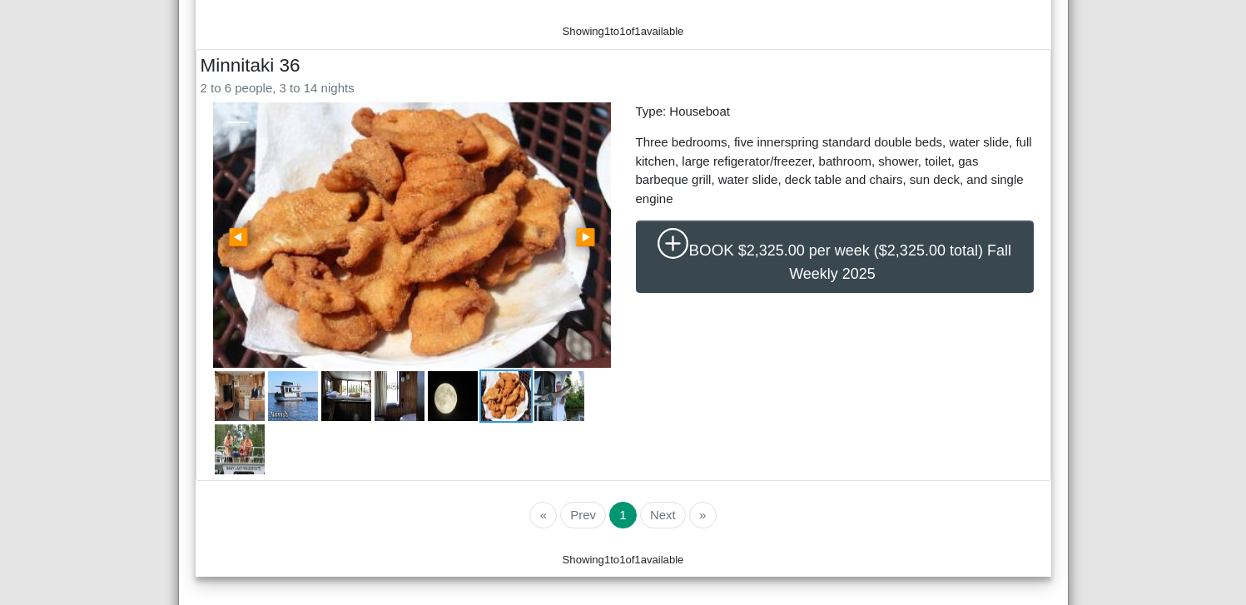
click at [231, 233] on span "◀" at bounding box center [238, 237] width 21 height 18
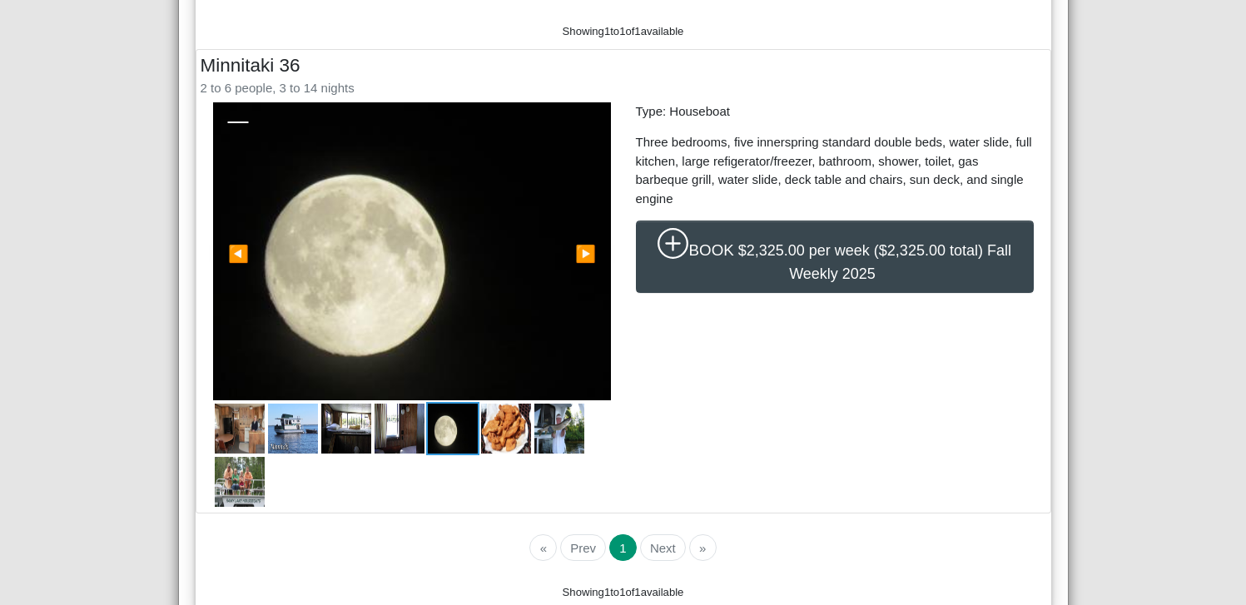
click at [231, 233] on link "◀" at bounding box center [238, 251] width 51 height 299
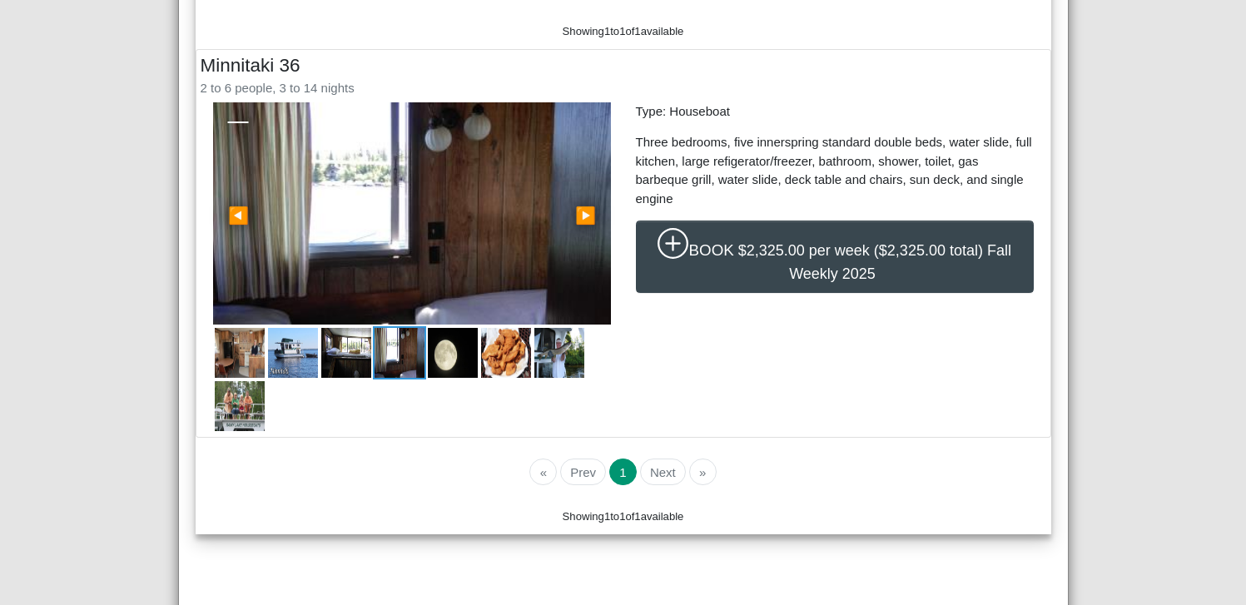
click at [231, 234] on link "◀" at bounding box center [238, 213] width 51 height 223
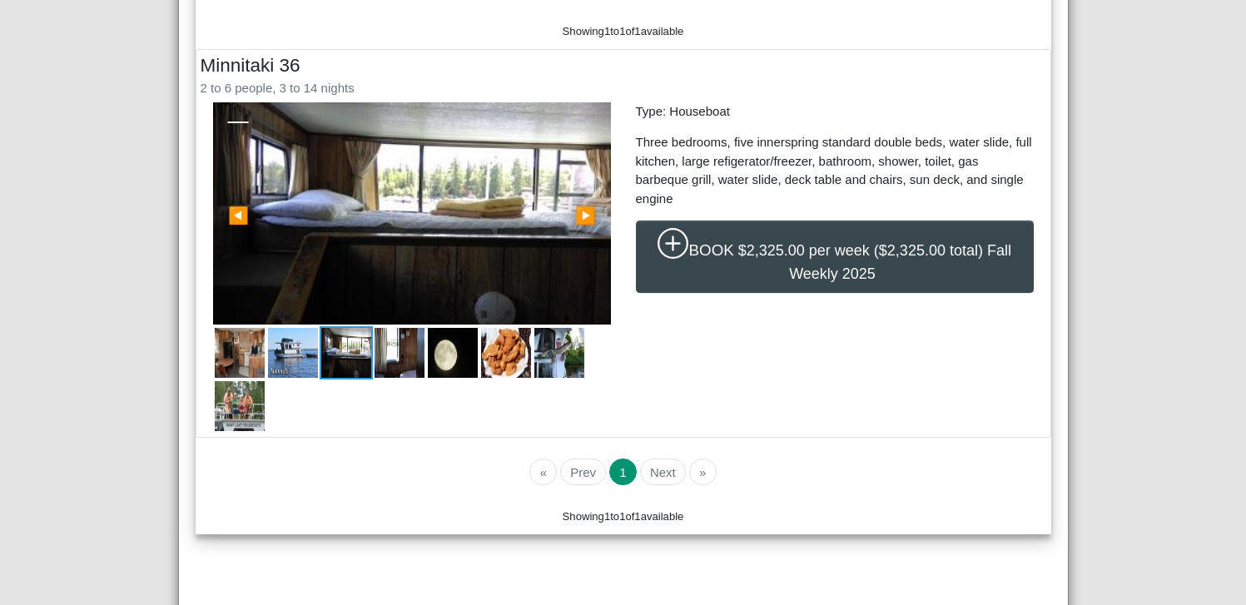
click at [231, 234] on link "◀" at bounding box center [238, 213] width 51 height 223
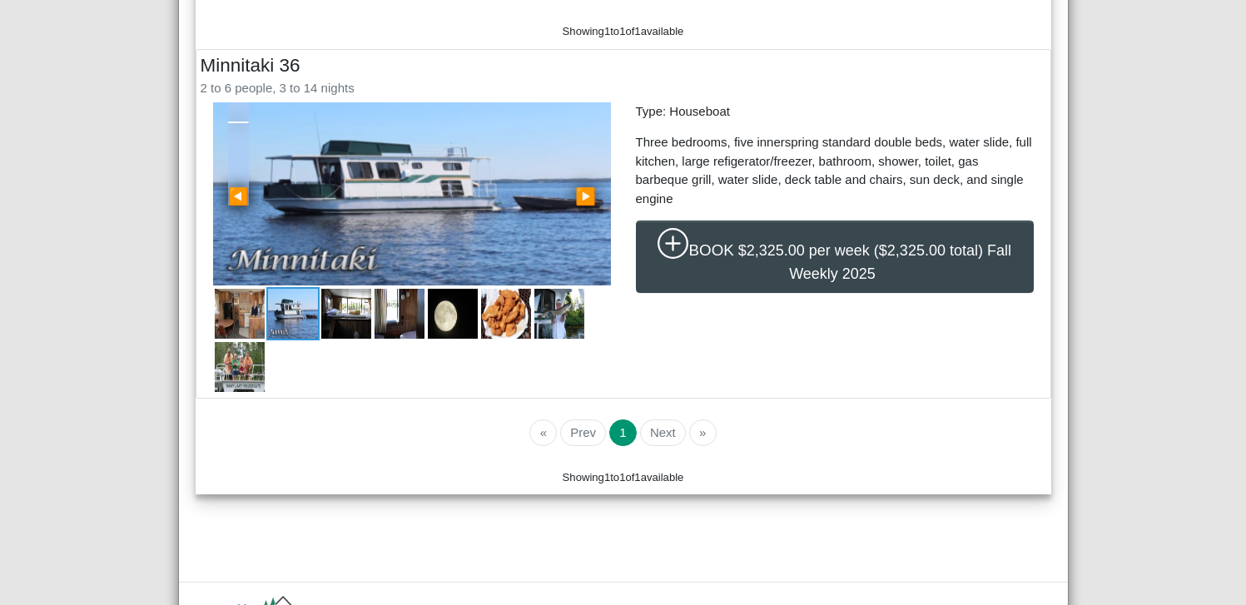
click at [231, 234] on link "◀" at bounding box center [238, 193] width 51 height 183
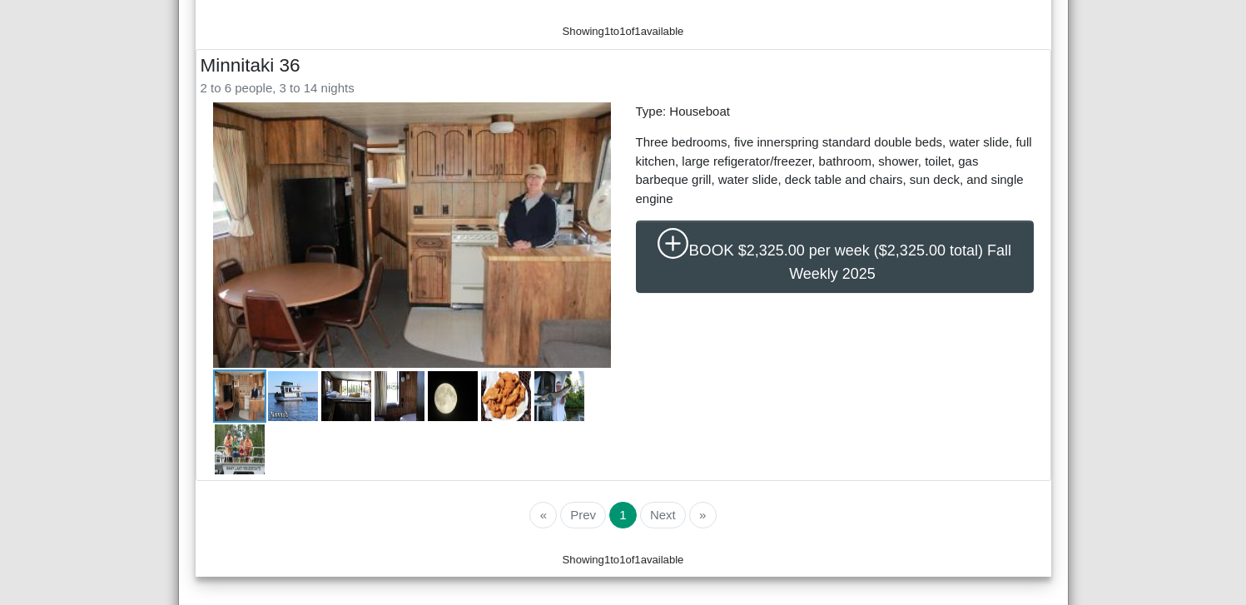
click at [648, 512] on li "Next" at bounding box center [661, 515] width 49 height 27
click at [614, 517] on button "1" at bounding box center [622, 515] width 27 height 27
click at [660, 519] on li "Next" at bounding box center [661, 515] width 49 height 27
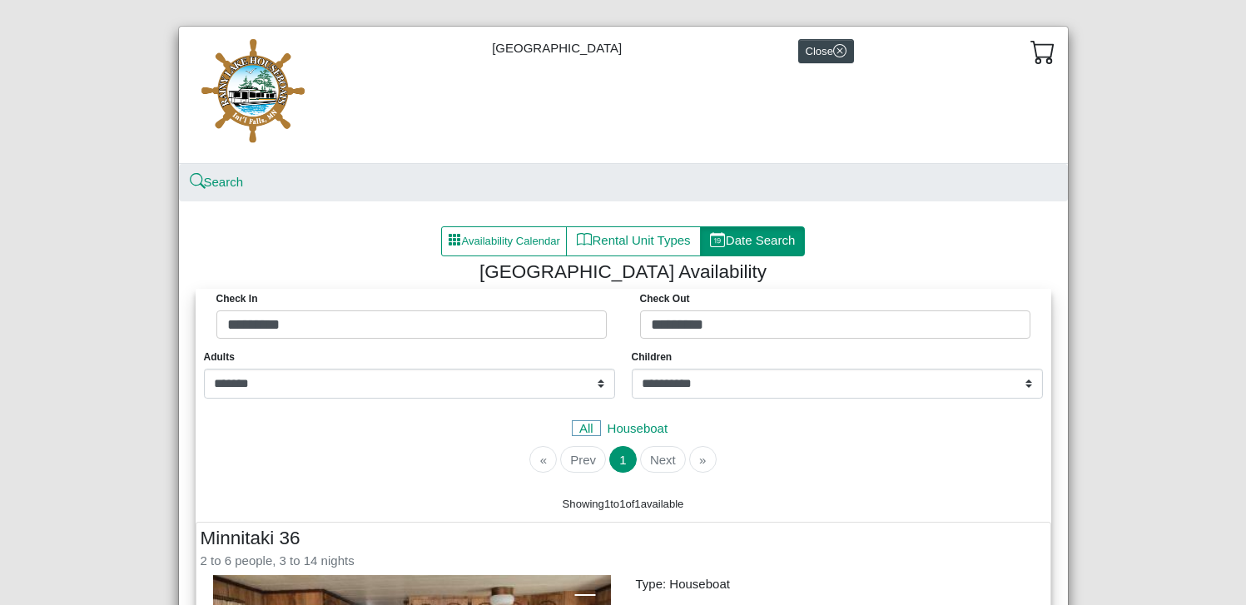
scroll to position [0, 0]
